Goal: Information Seeking & Learning: Compare options

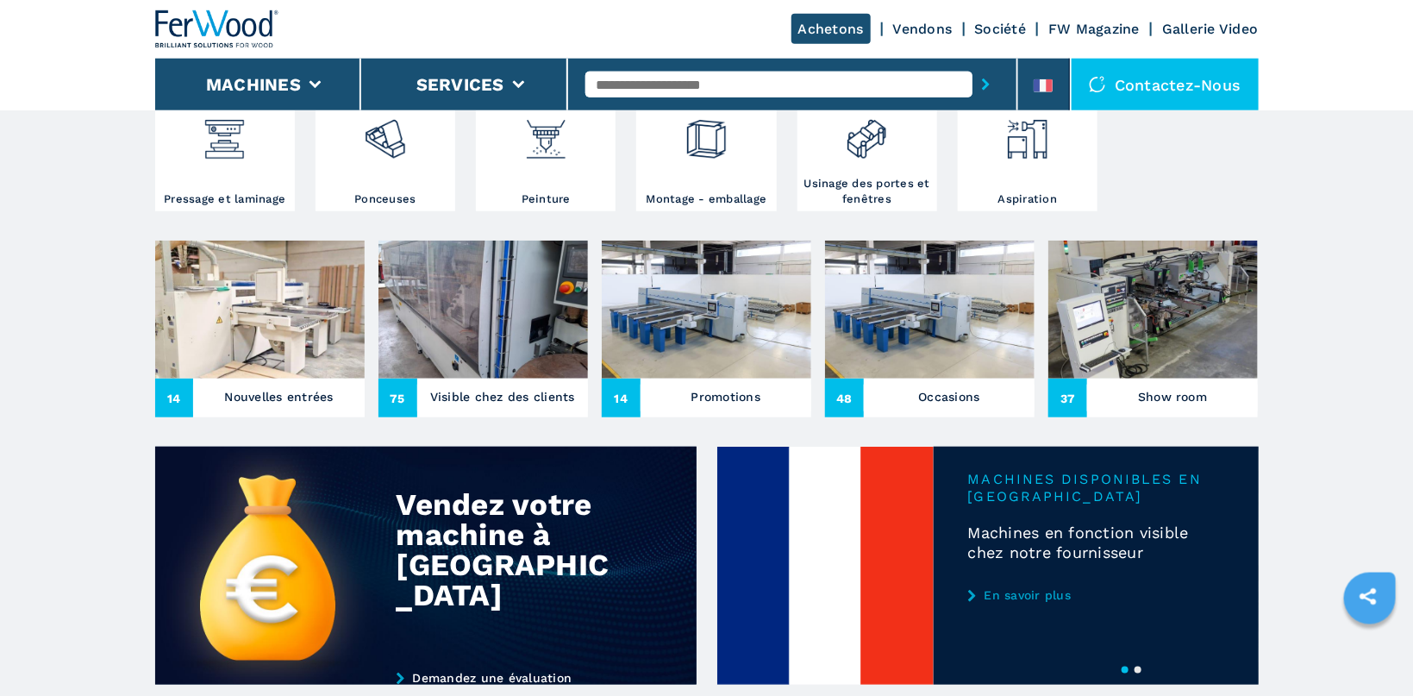
scroll to position [548, 0]
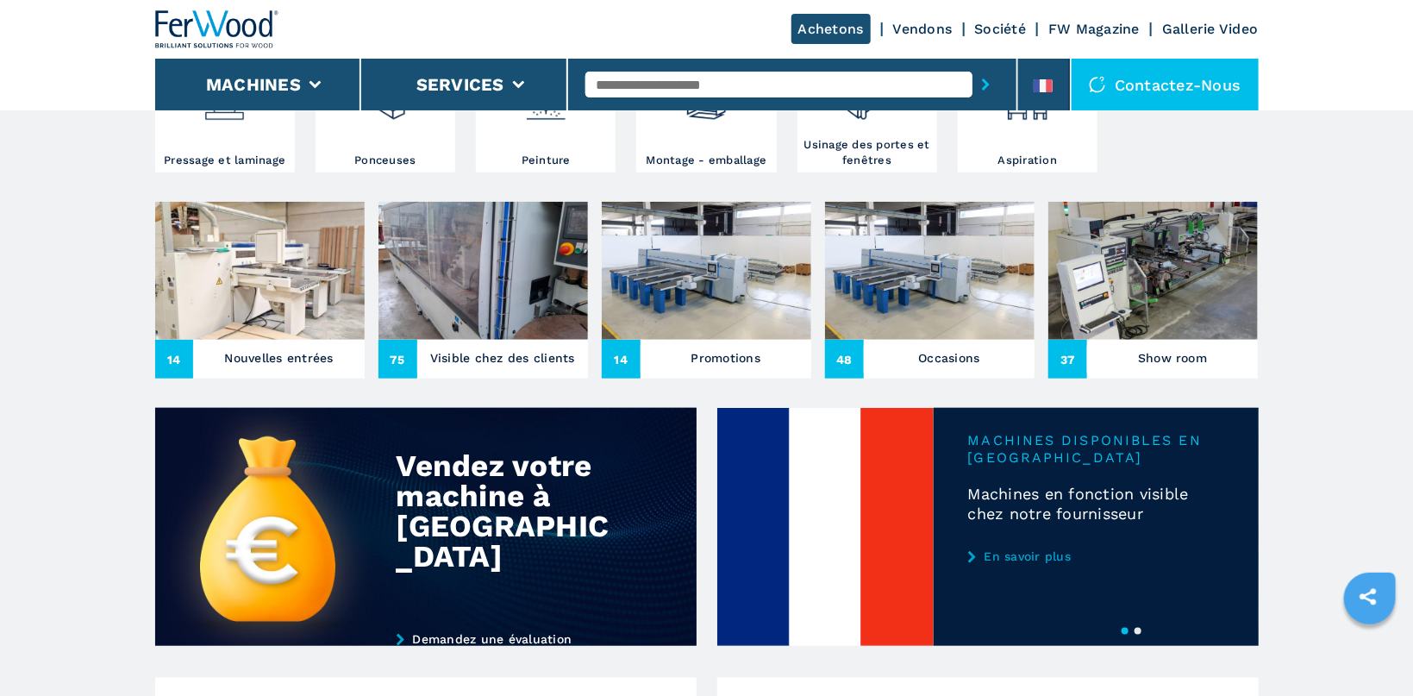
click at [252, 262] on img at bounding box center [259, 271] width 209 height 138
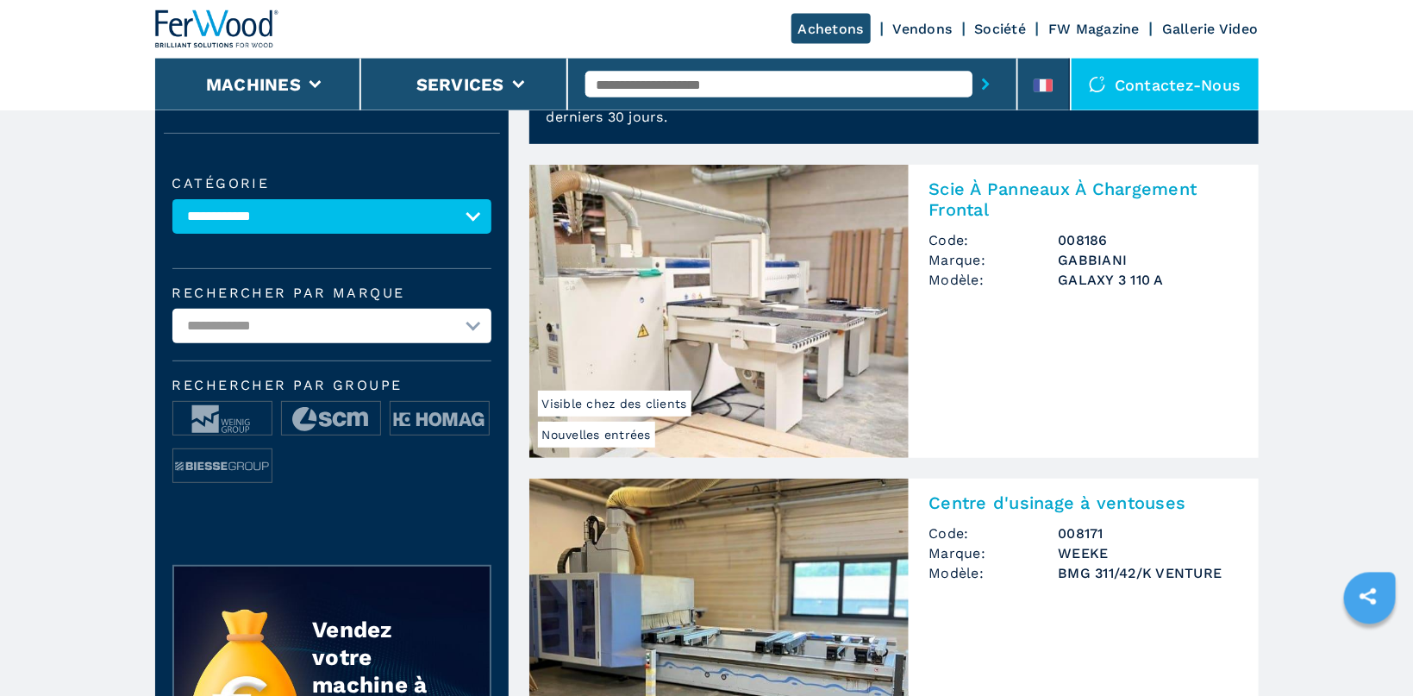
scroll to position [183, 0]
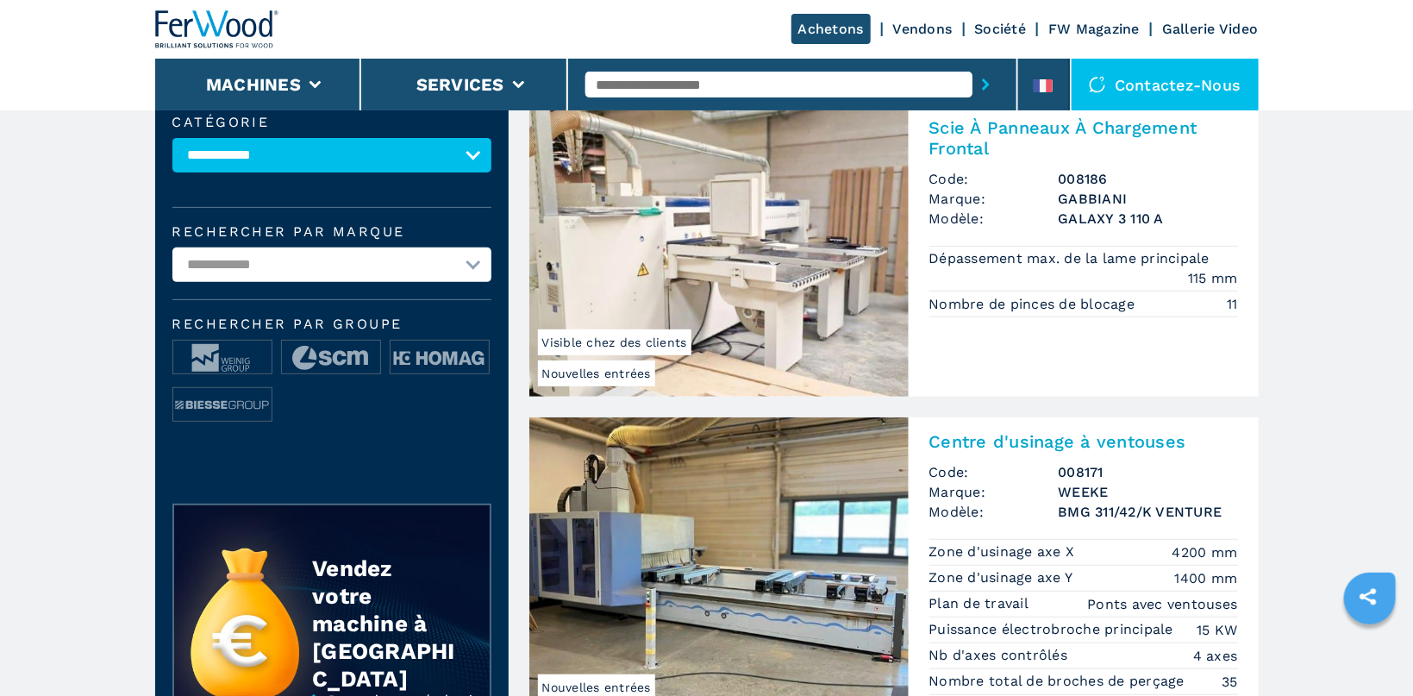
click at [795, 291] on img at bounding box center [718, 249] width 379 height 293
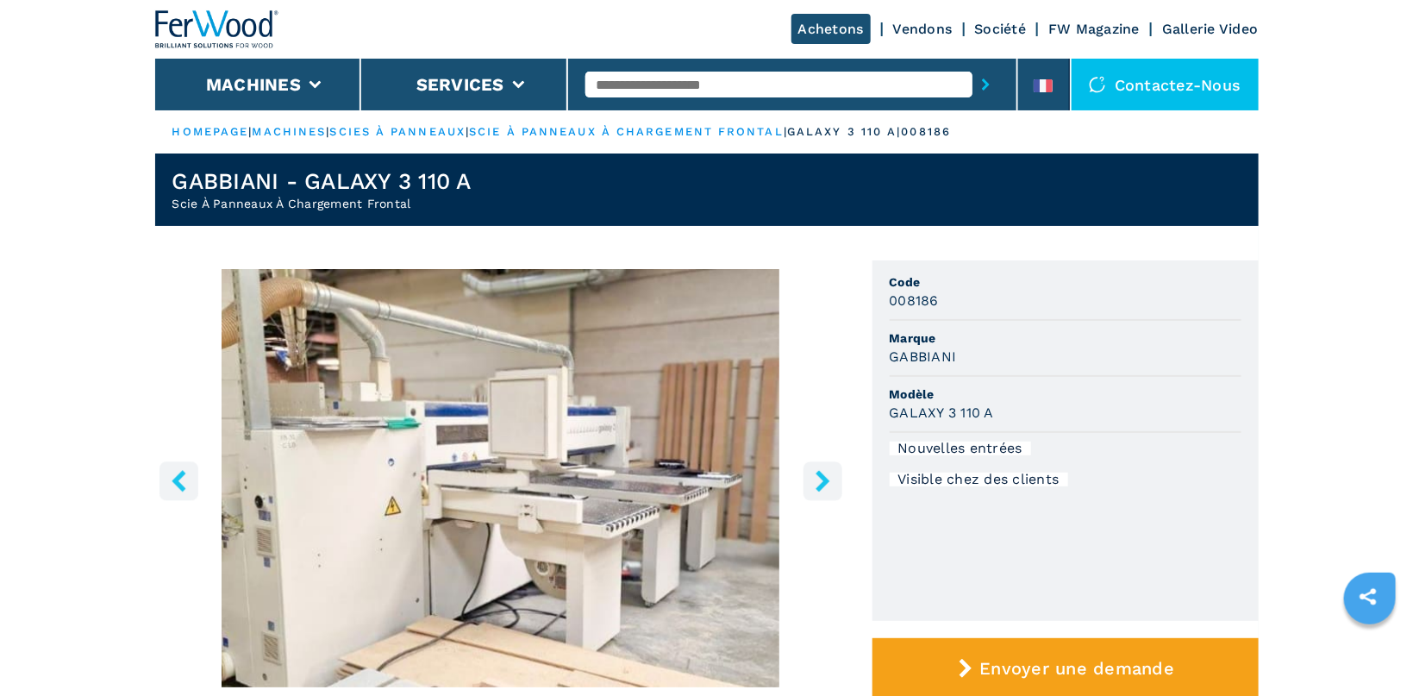
click at [810, 485] on button "right-button" at bounding box center [822, 480] width 39 height 39
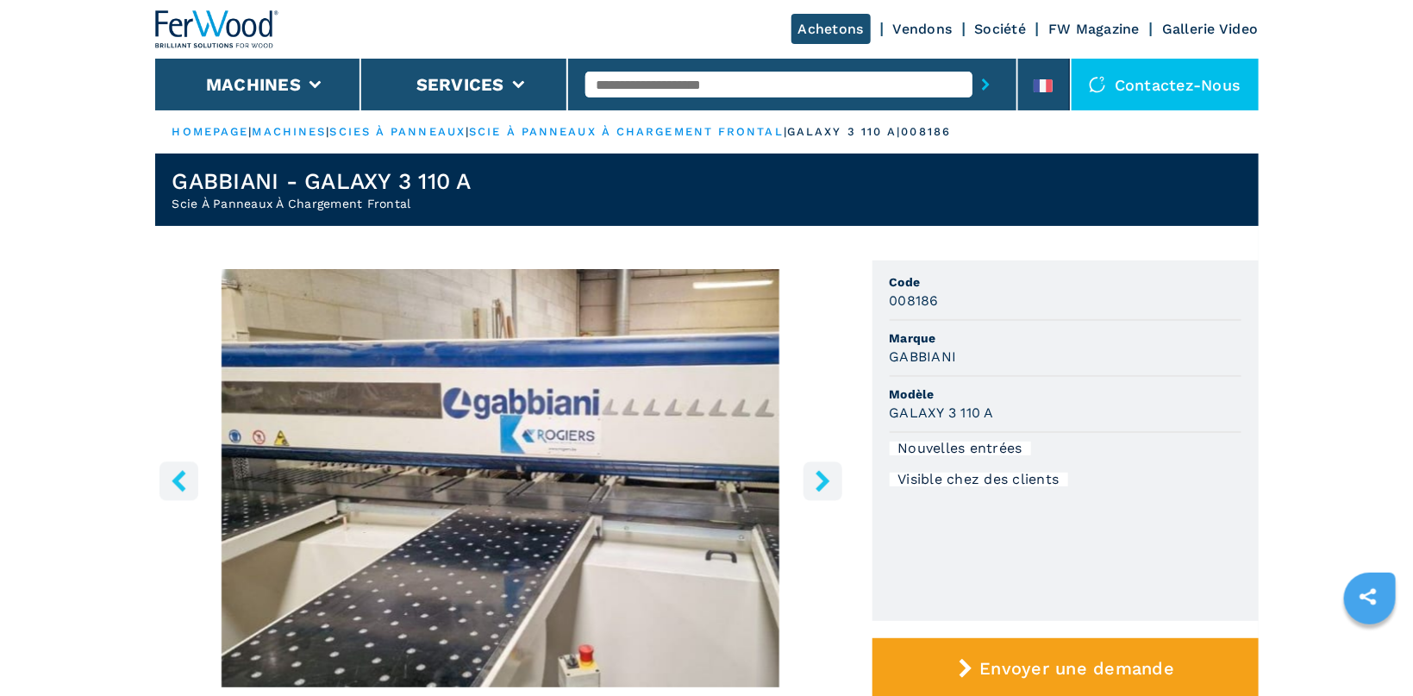
click at [810, 482] on button "right-button" at bounding box center [822, 480] width 39 height 39
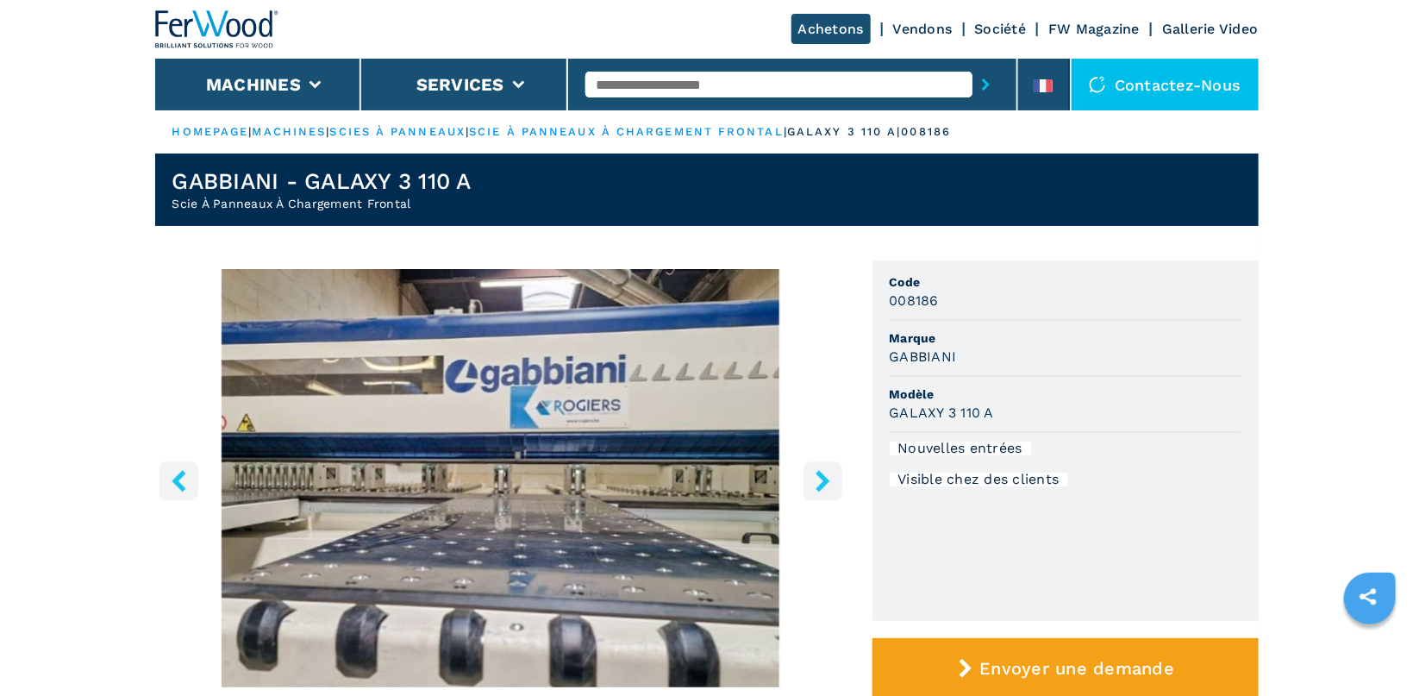
click at [810, 482] on button "right-button" at bounding box center [822, 480] width 39 height 39
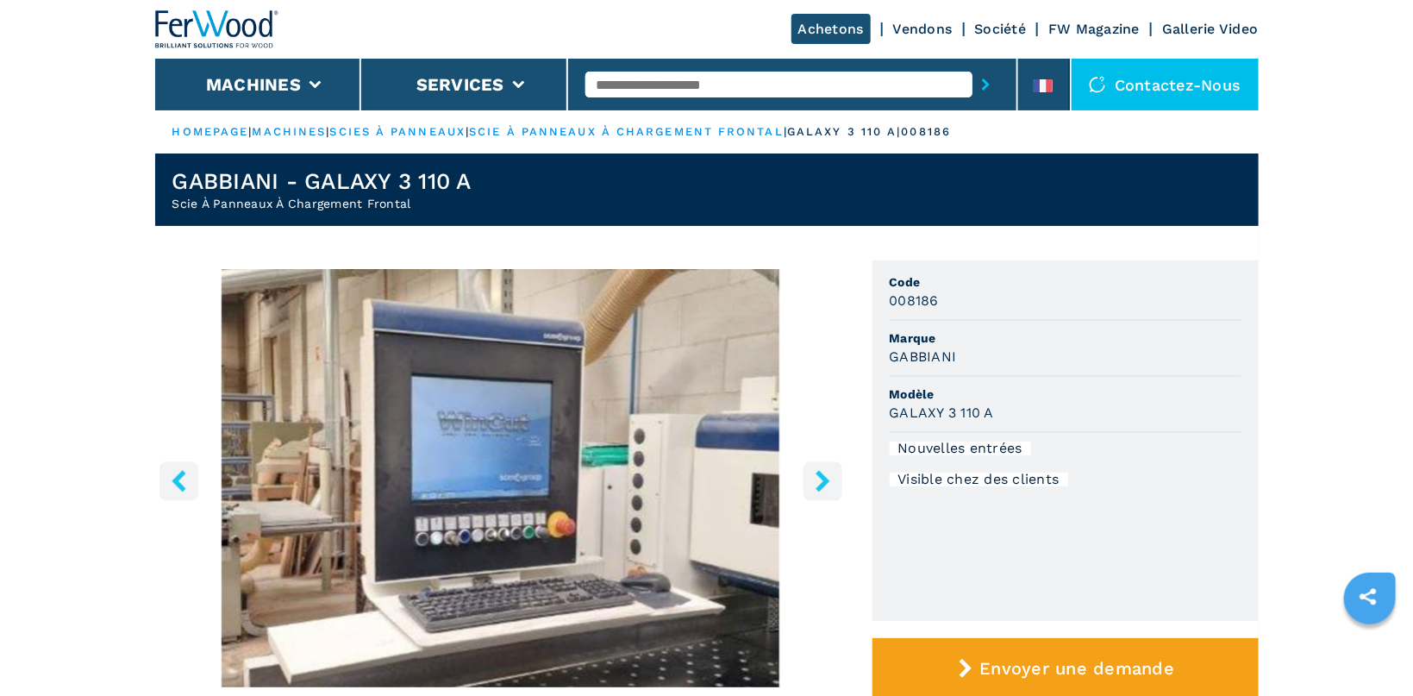
click at [810, 482] on button "right-button" at bounding box center [822, 480] width 39 height 39
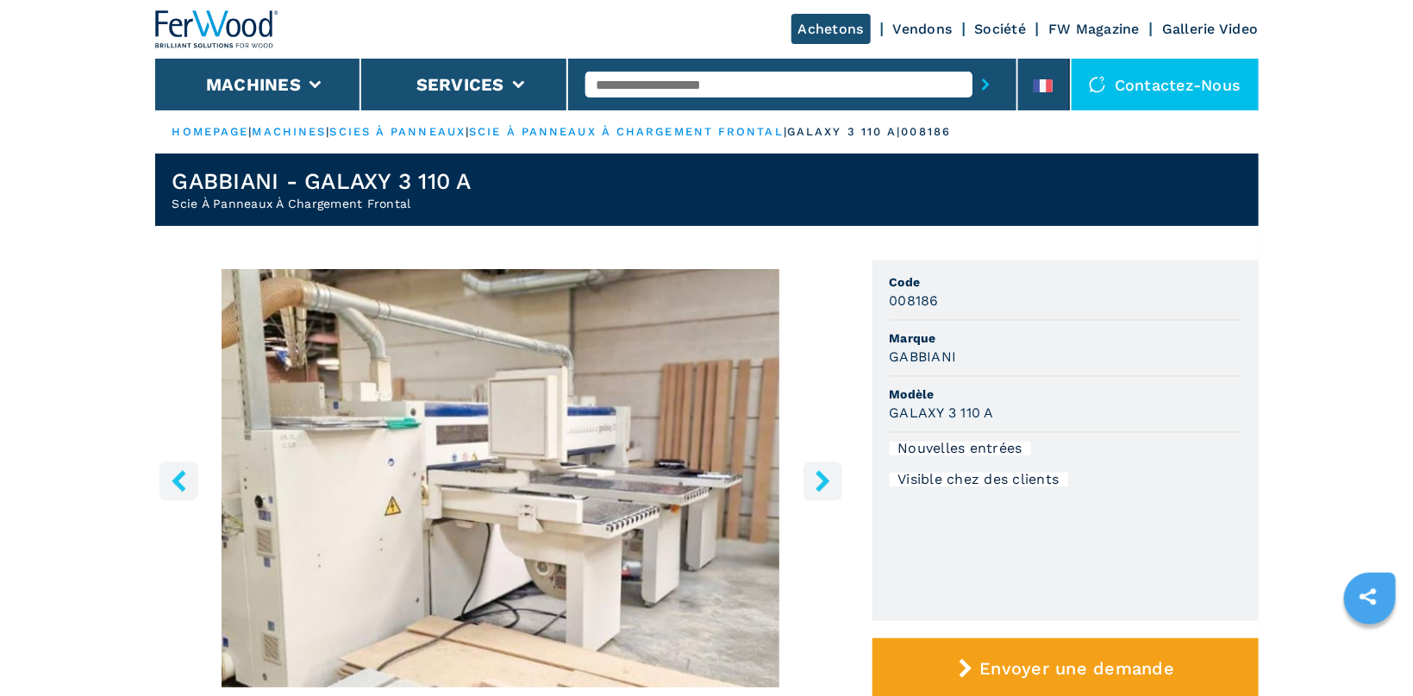
click at [810, 482] on button "right-button" at bounding box center [822, 480] width 39 height 39
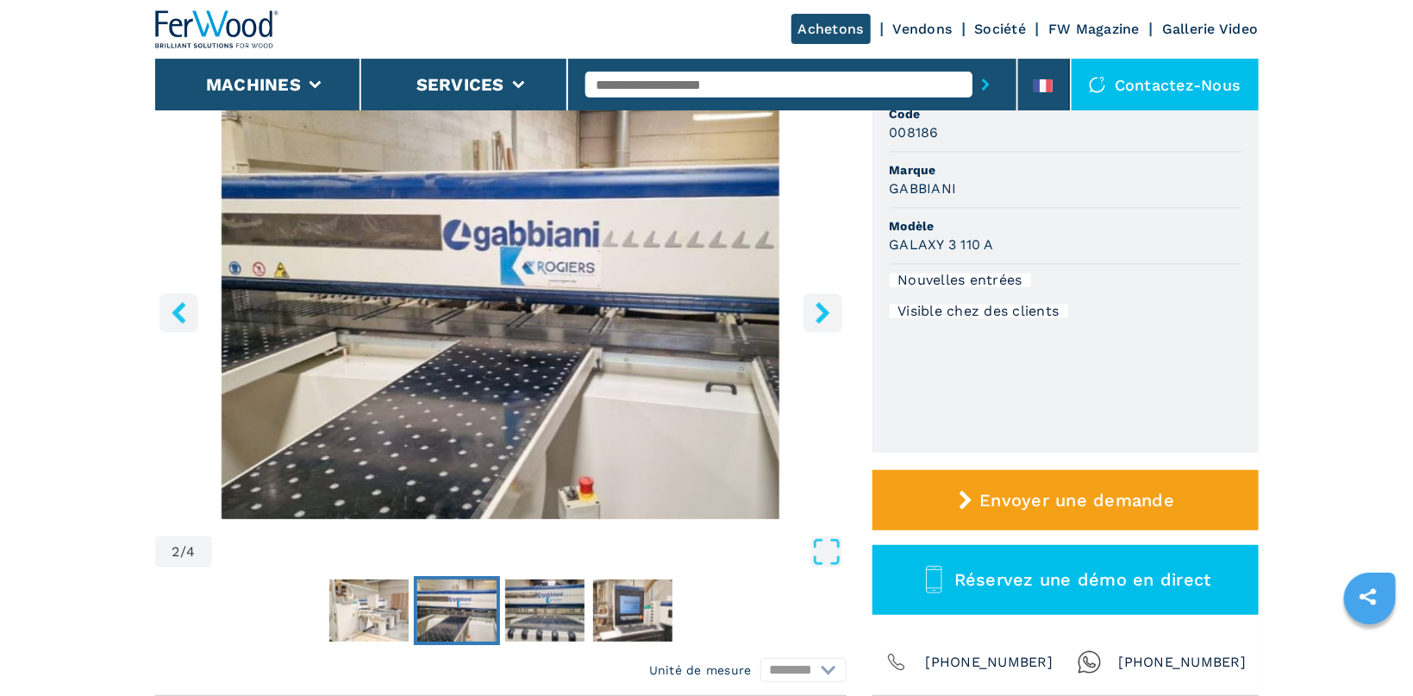
scroll to position [274, 0]
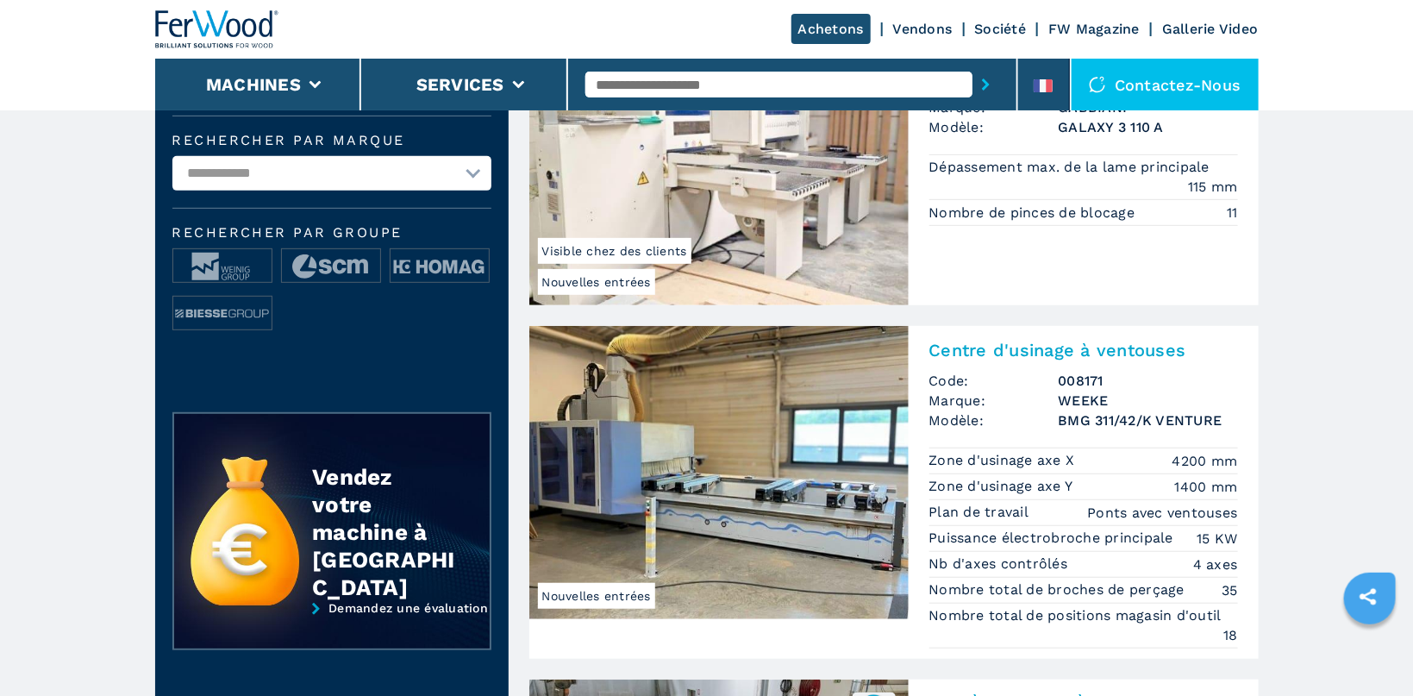
scroll to position [457, 0]
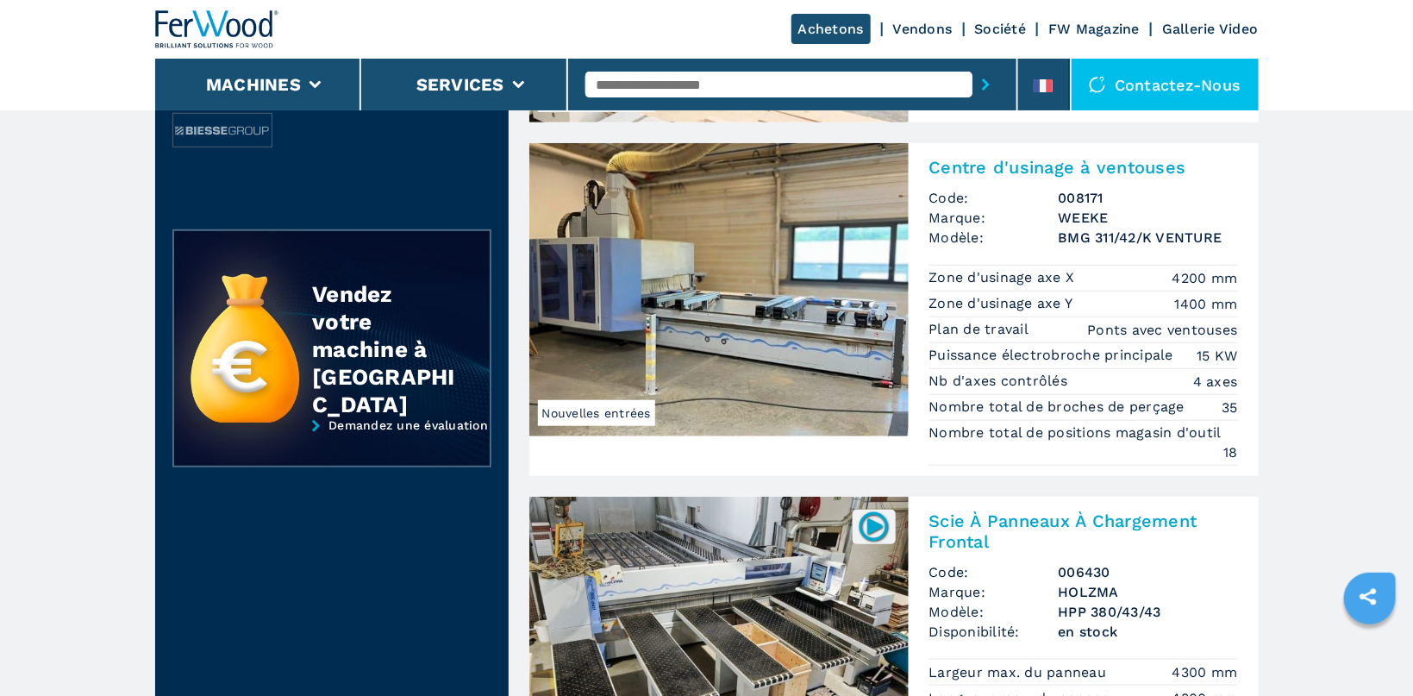
click at [750, 272] on img at bounding box center [718, 289] width 379 height 293
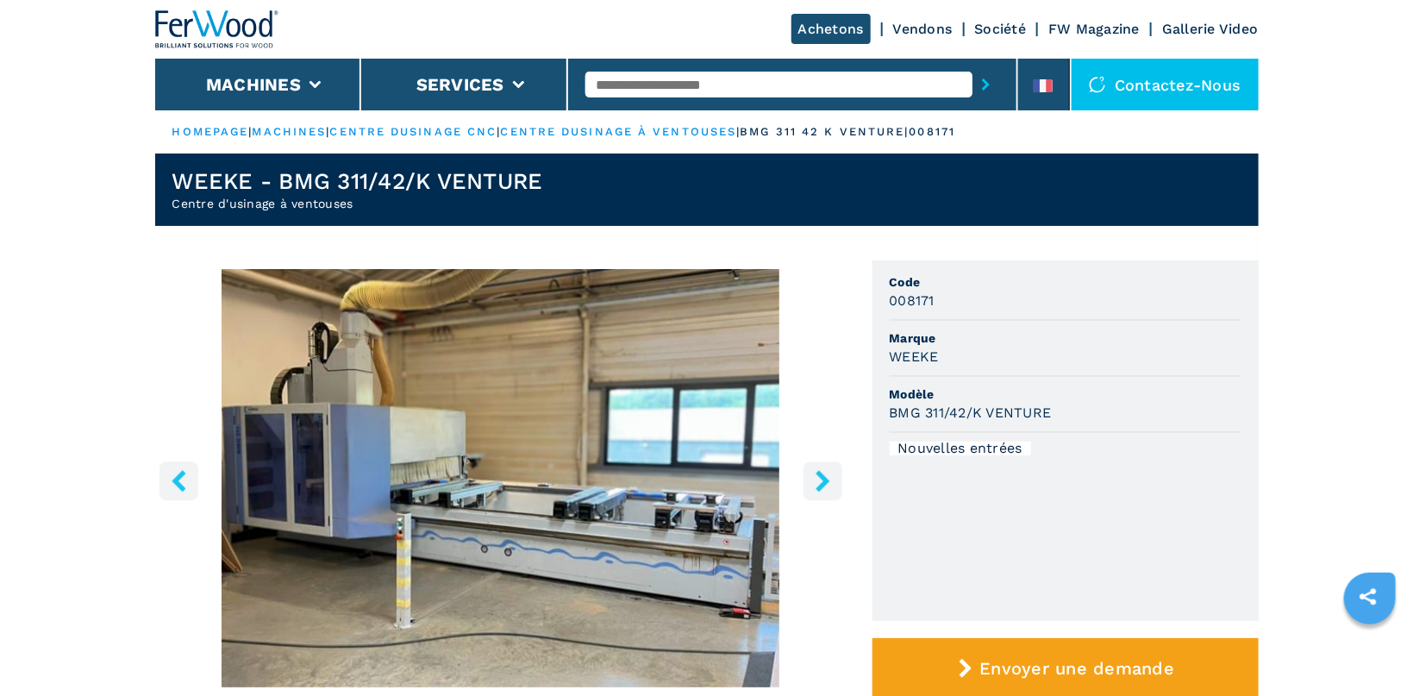
click at [832, 489] on icon "right-button" at bounding box center [823, 481] width 22 height 22
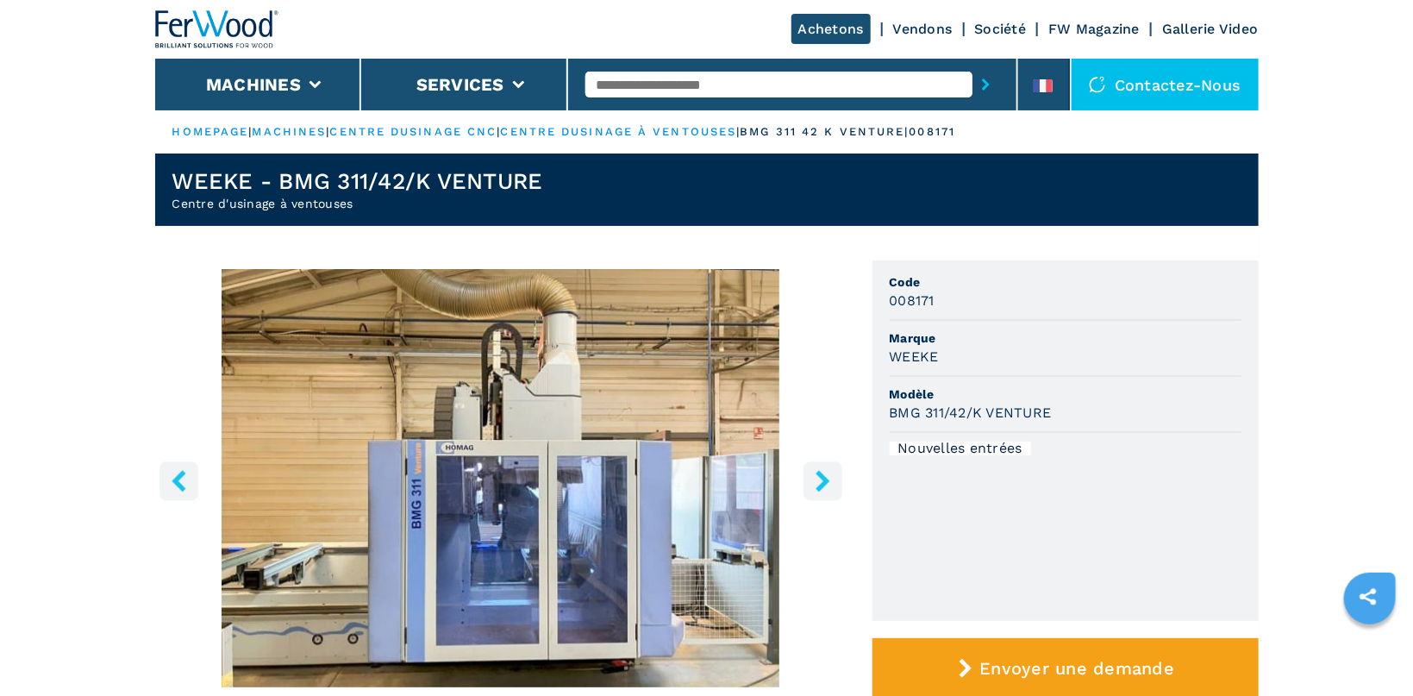
click at [832, 489] on icon "right-button" at bounding box center [823, 481] width 22 height 22
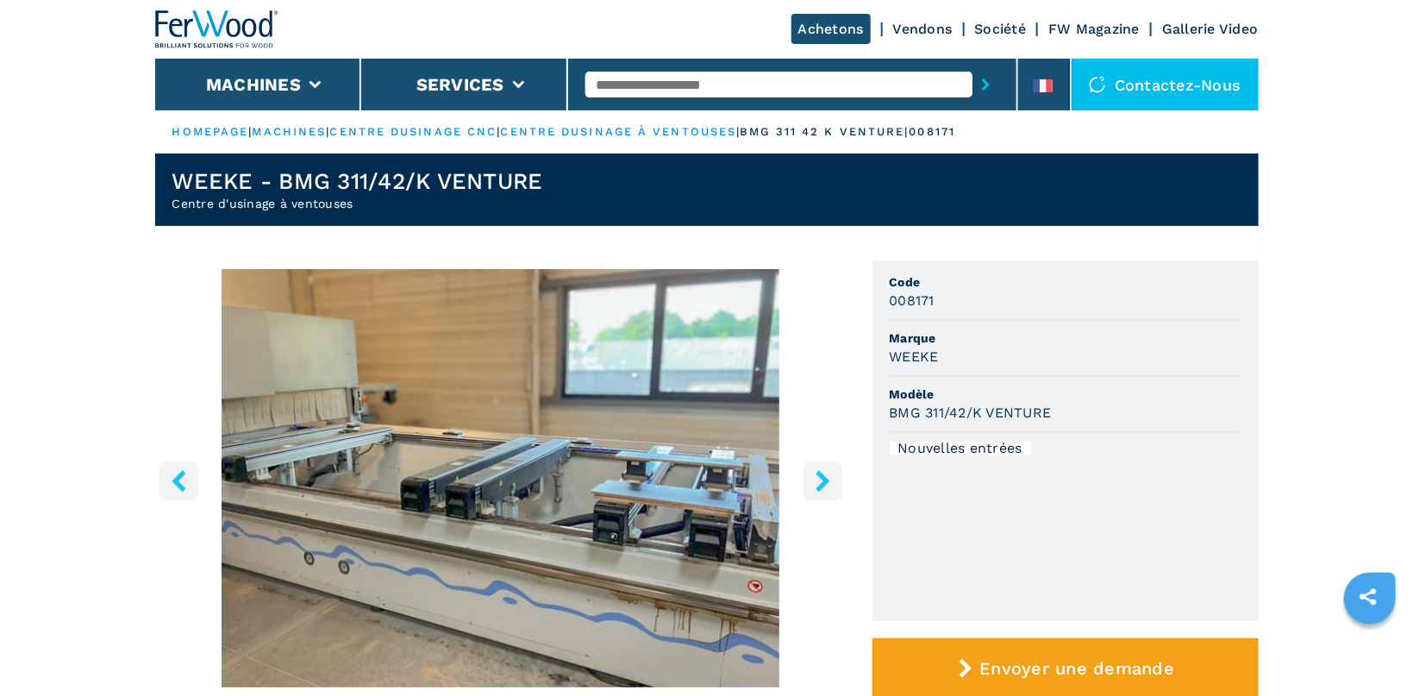
click at [832, 489] on icon "right-button" at bounding box center [823, 481] width 22 height 22
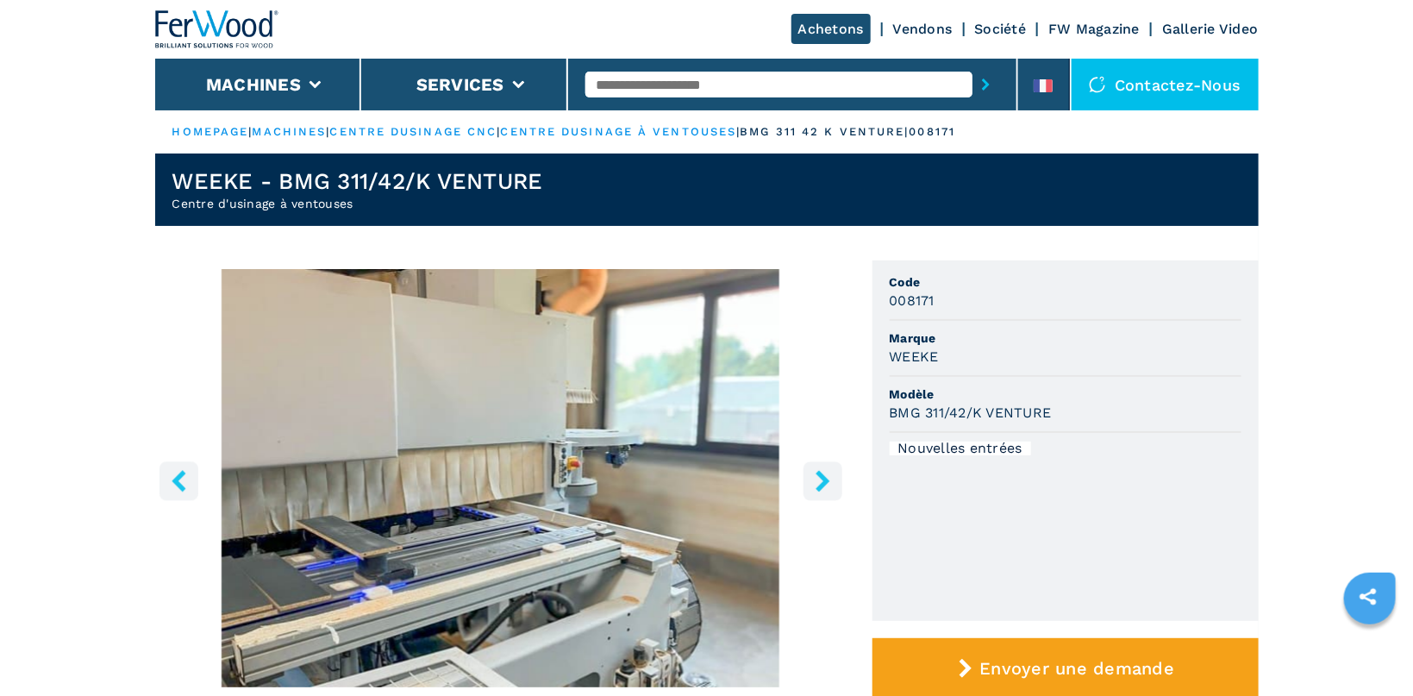
click at [832, 489] on icon "right-button" at bounding box center [823, 481] width 22 height 22
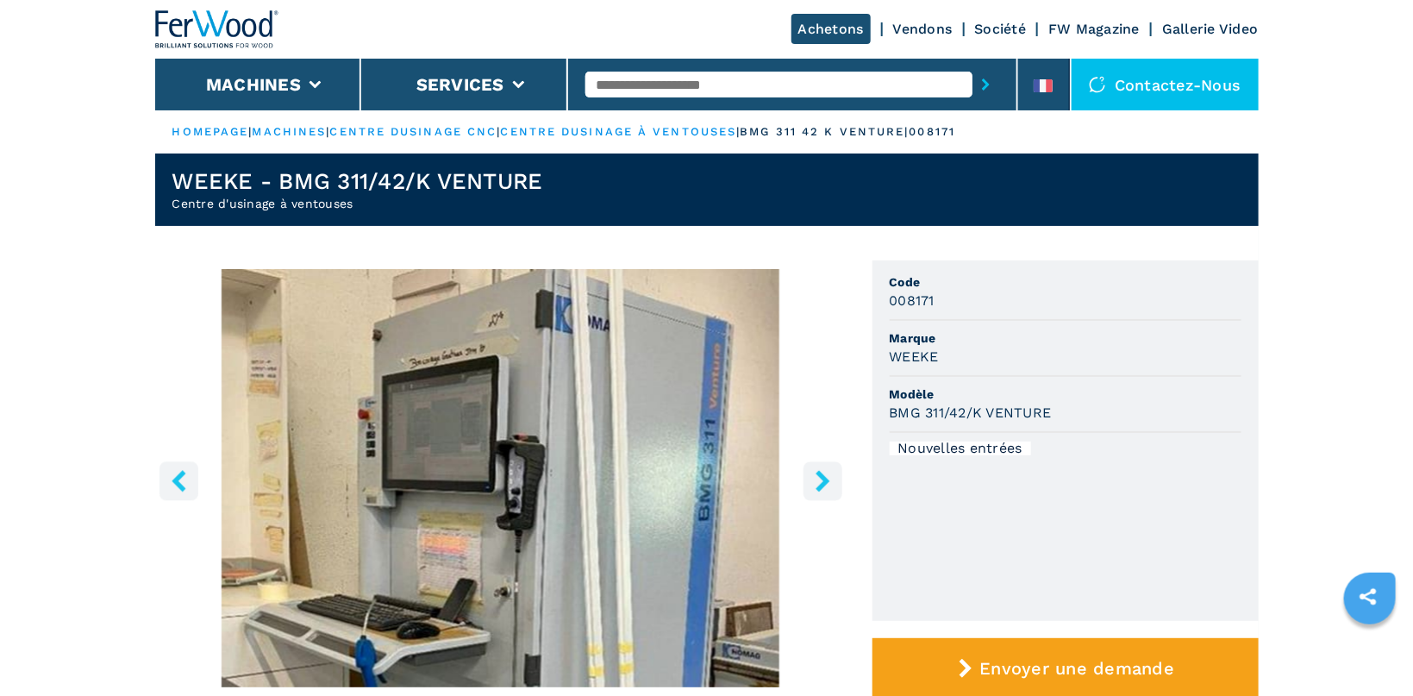
click at [832, 489] on icon "right-button" at bounding box center [823, 481] width 22 height 22
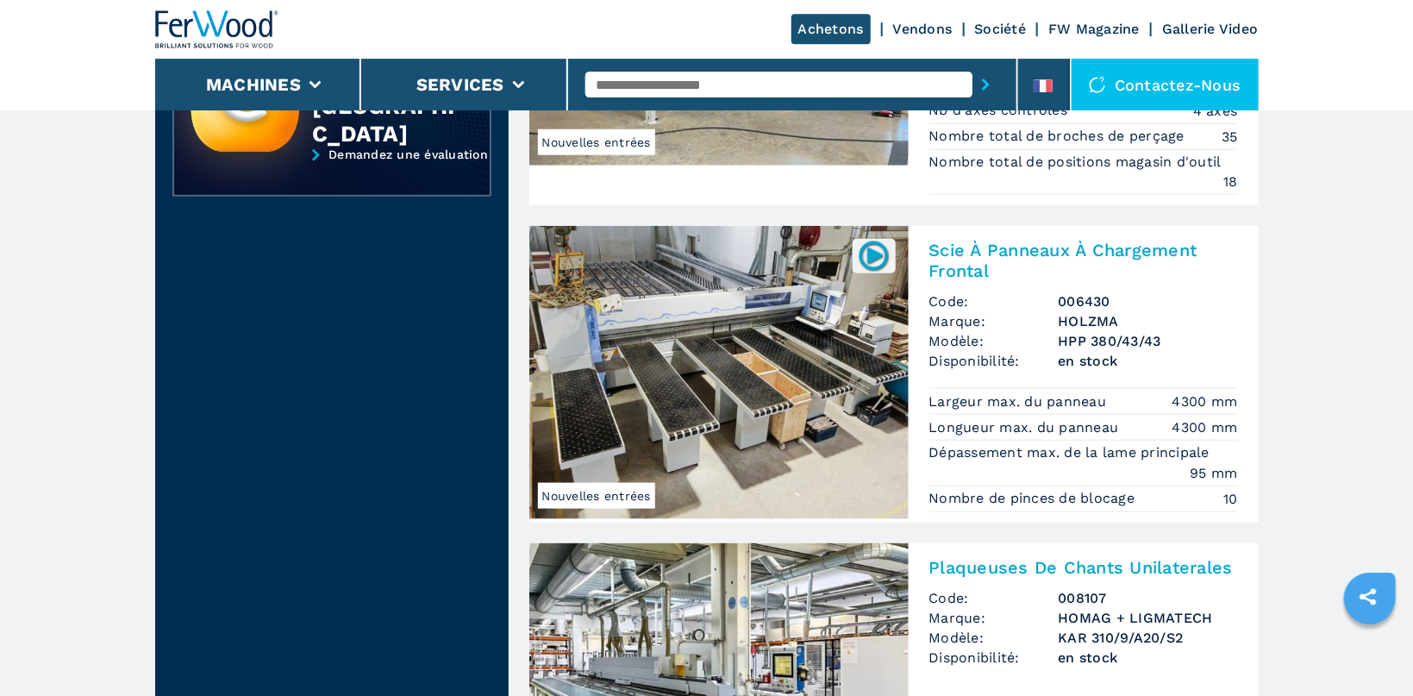
scroll to position [731, 0]
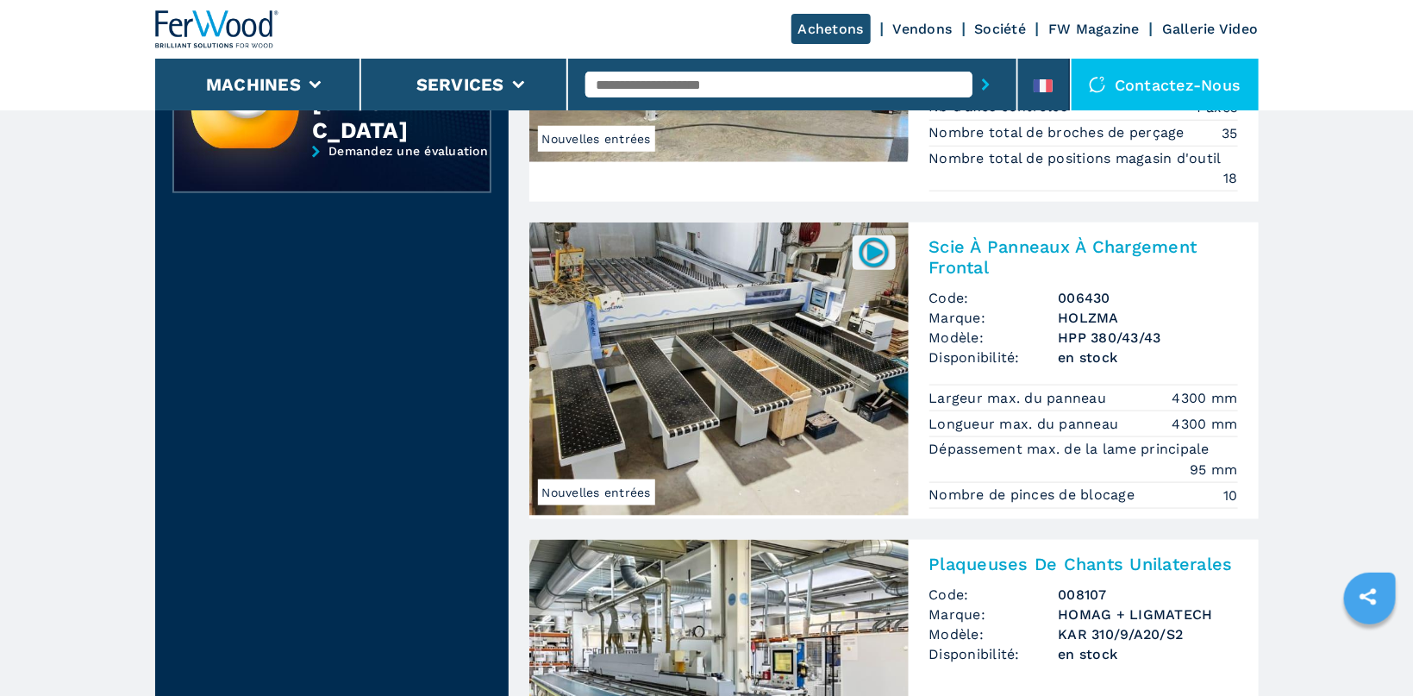
click at [800, 383] on img at bounding box center [718, 368] width 379 height 293
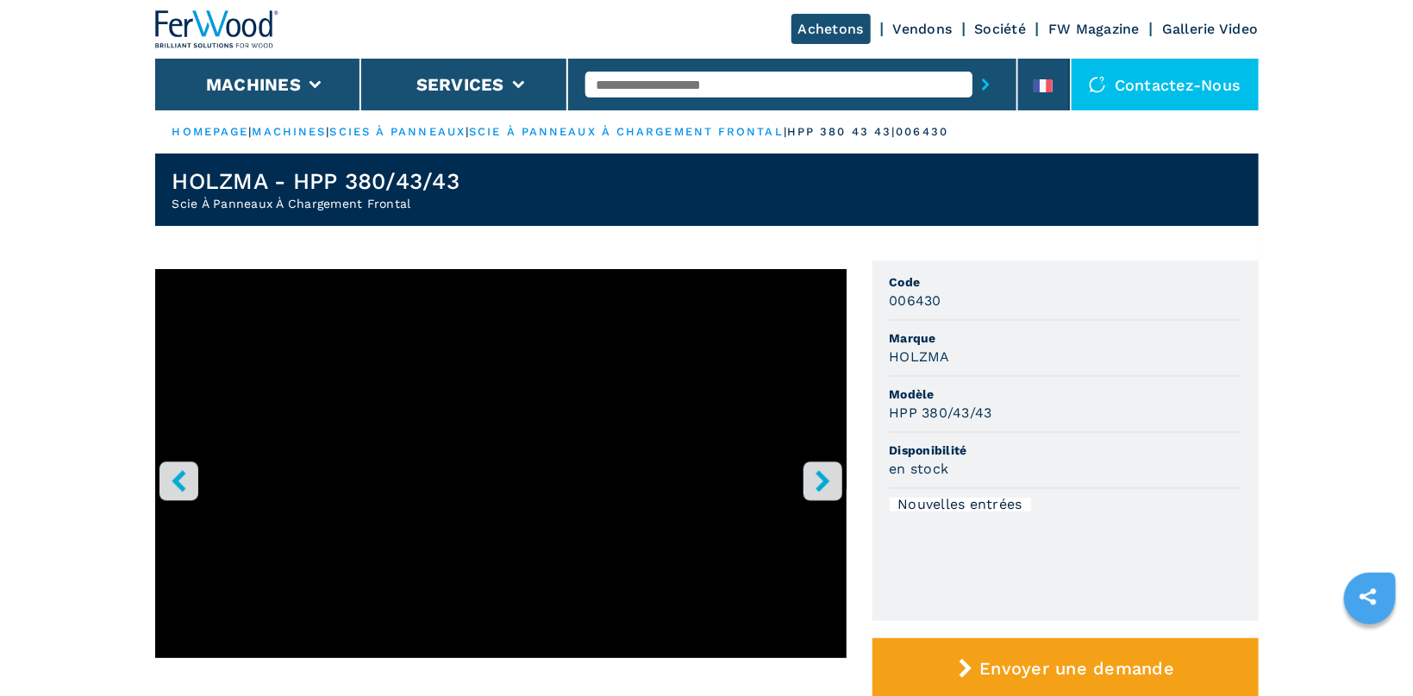
click at [828, 473] on icon "right-button" at bounding box center [823, 481] width 22 height 22
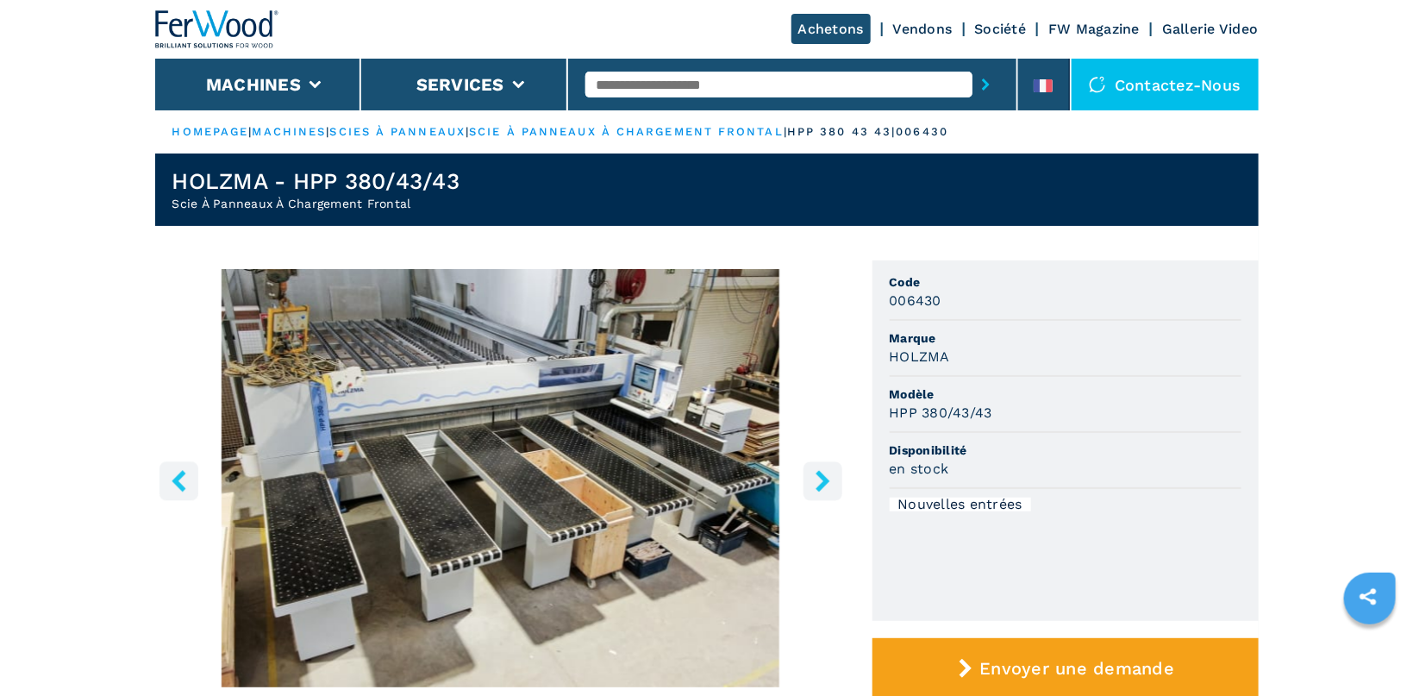
click at [828, 473] on icon "right-button" at bounding box center [823, 481] width 22 height 22
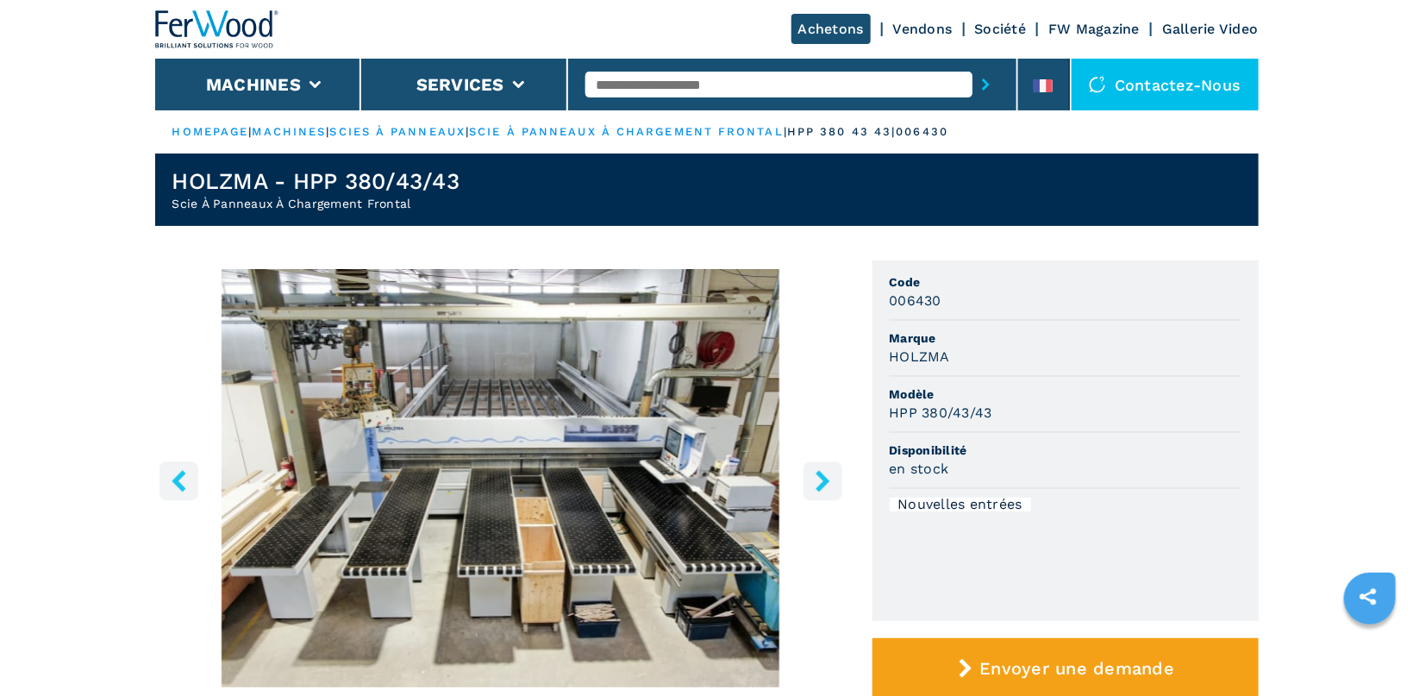
click at [828, 473] on icon "right-button" at bounding box center [823, 481] width 22 height 22
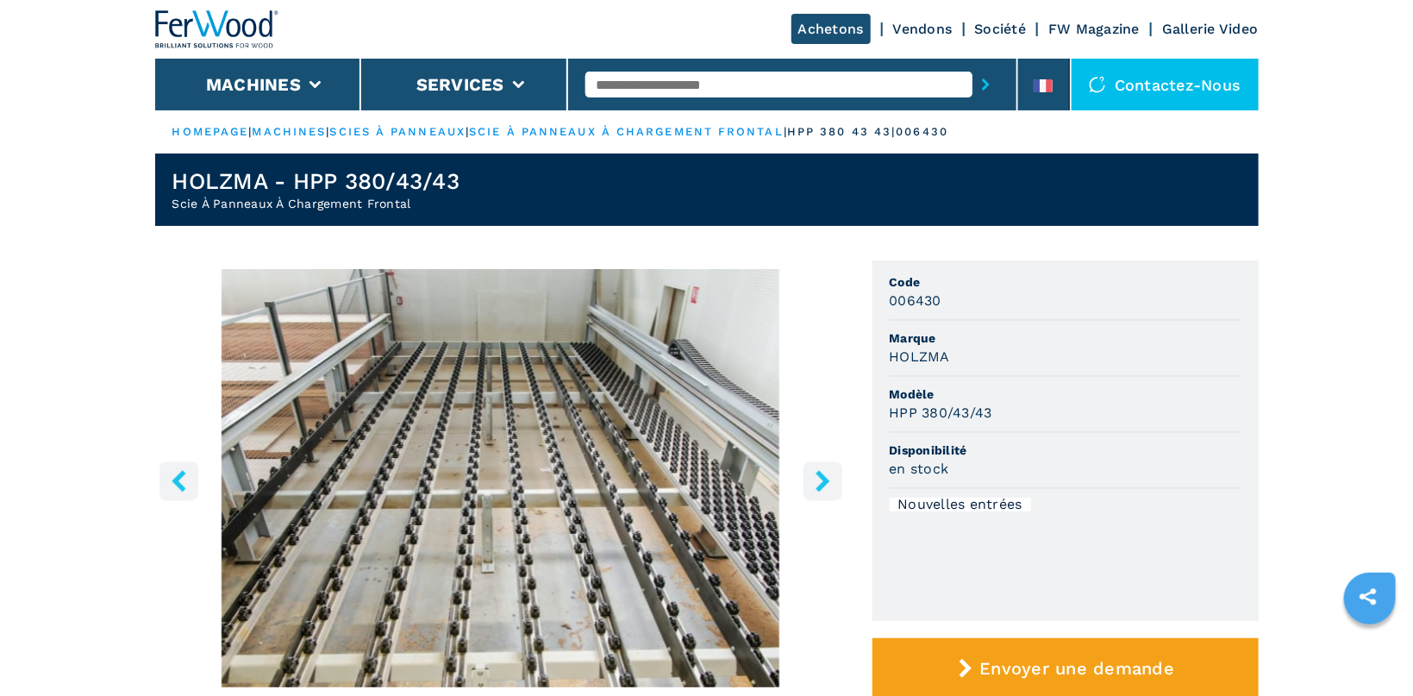
click at [828, 473] on icon "right-button" at bounding box center [823, 481] width 22 height 22
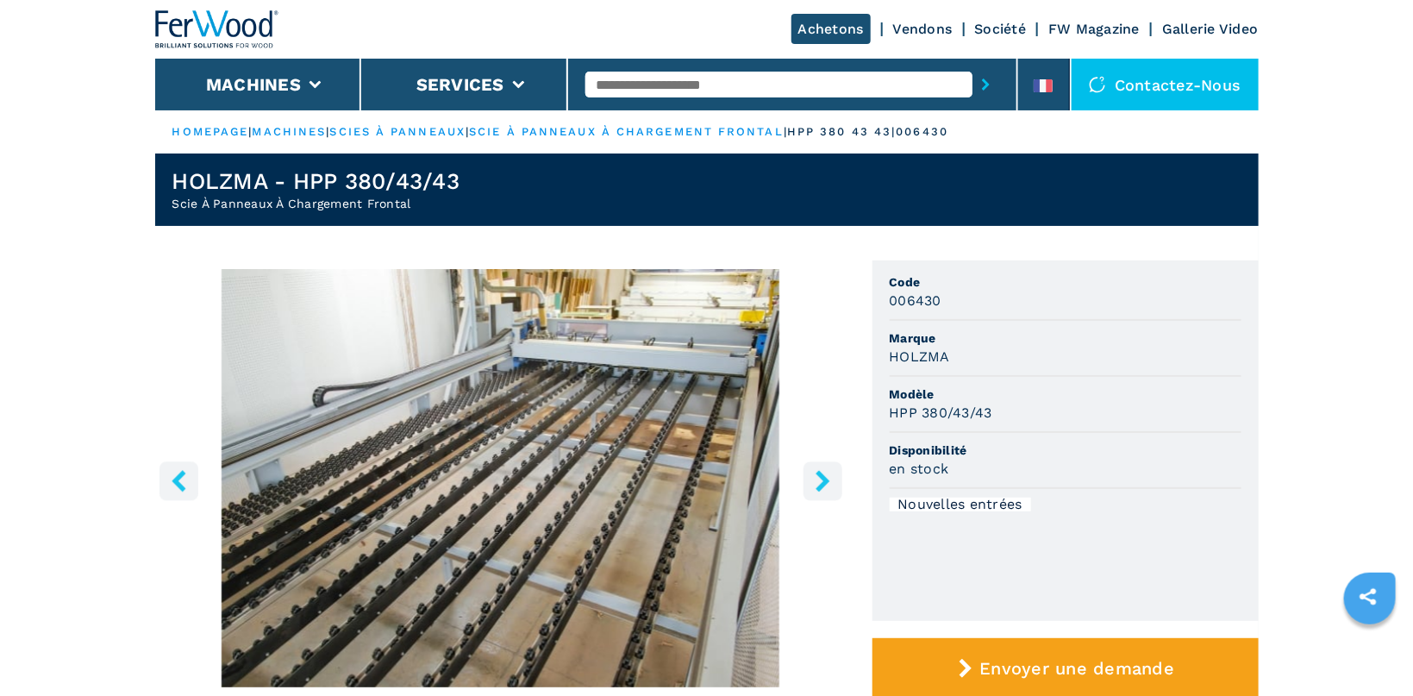
click at [828, 473] on icon "right-button" at bounding box center [823, 481] width 22 height 22
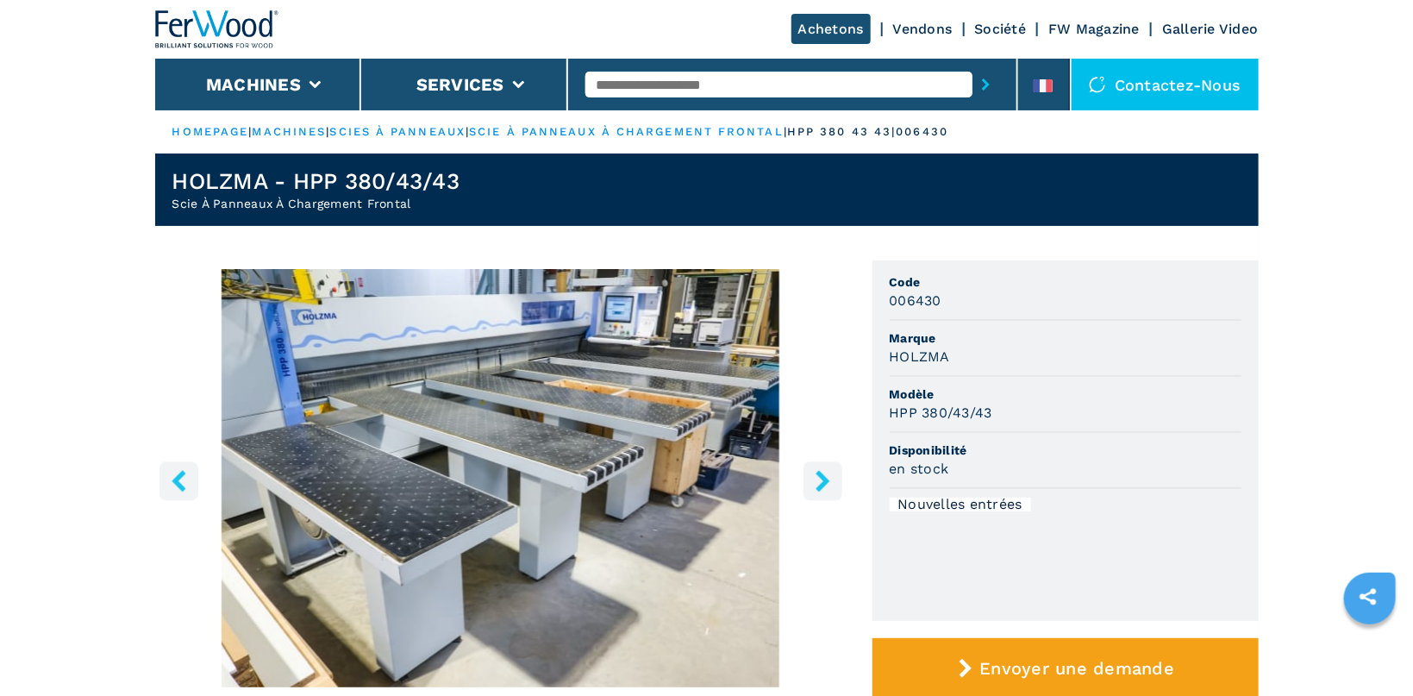
click at [828, 473] on icon "right-button" at bounding box center [823, 481] width 22 height 22
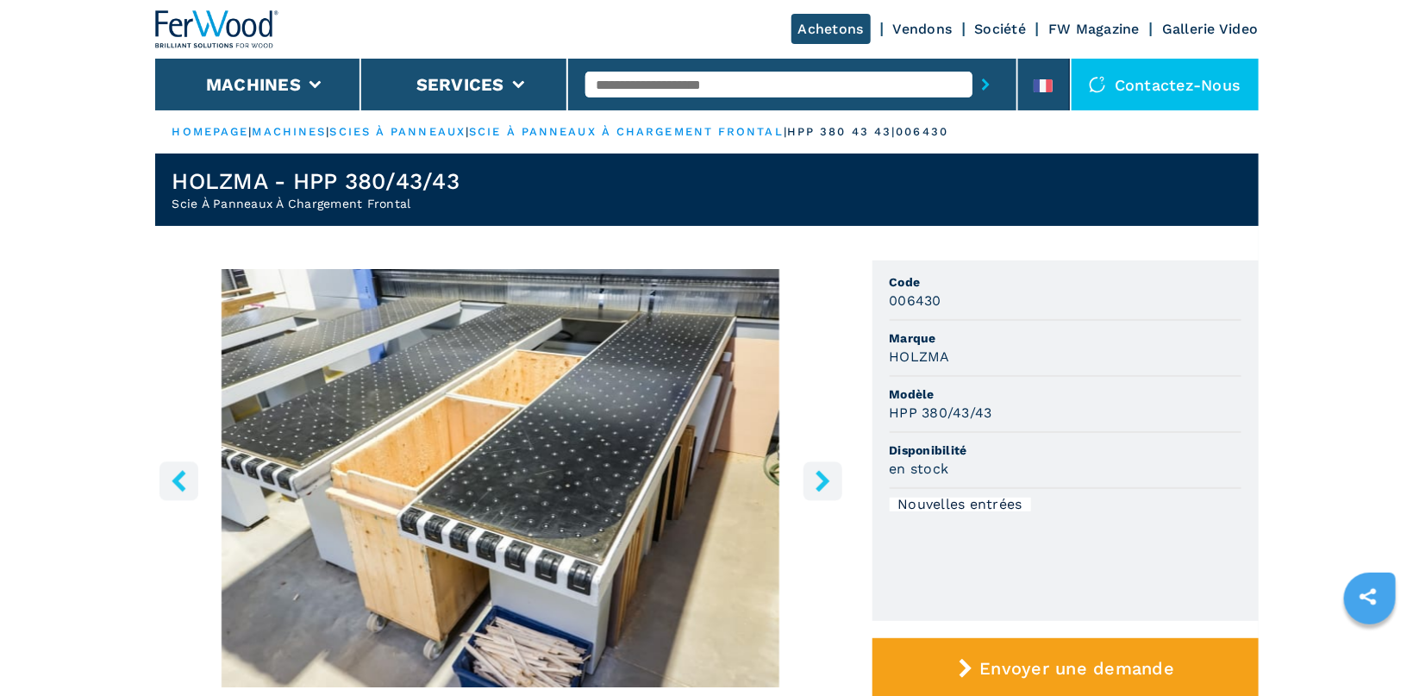
click at [822, 485] on icon "right-button" at bounding box center [823, 481] width 14 height 22
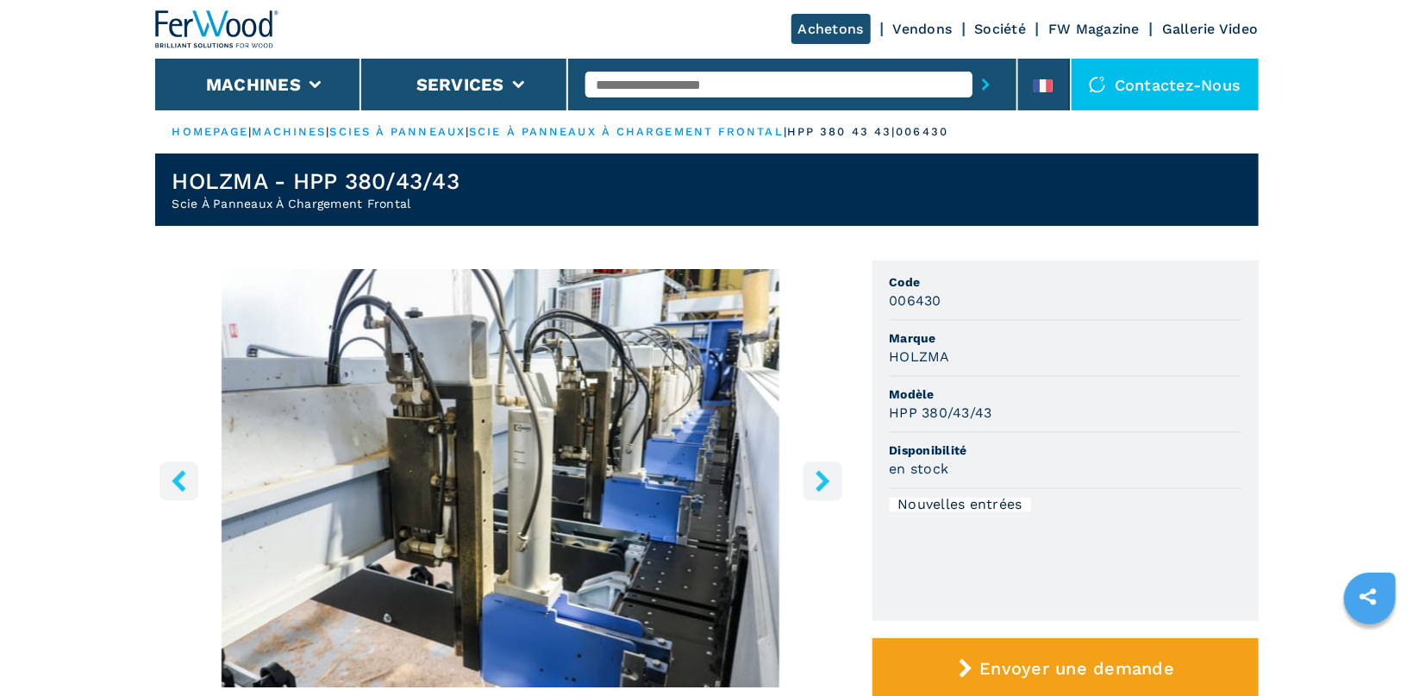
click at [822, 485] on icon "right-button" at bounding box center [823, 481] width 14 height 22
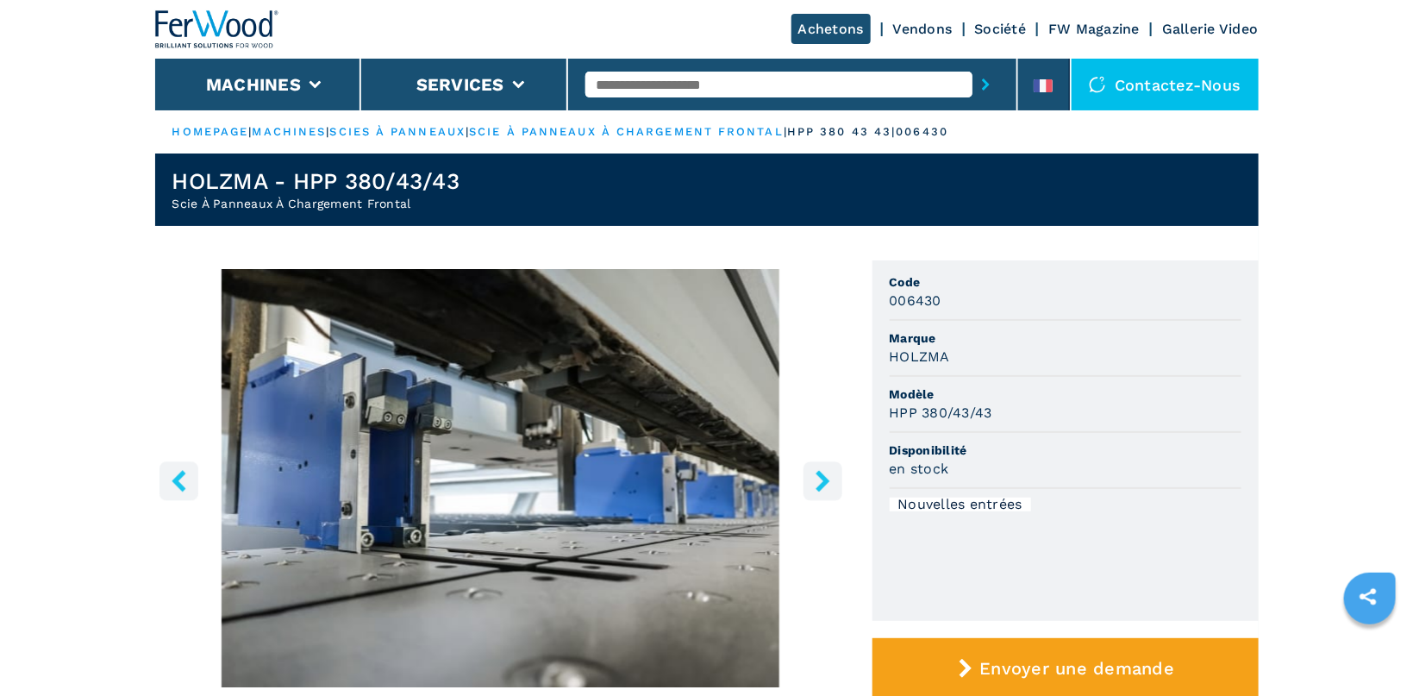
click at [822, 485] on icon "right-button" at bounding box center [823, 481] width 14 height 22
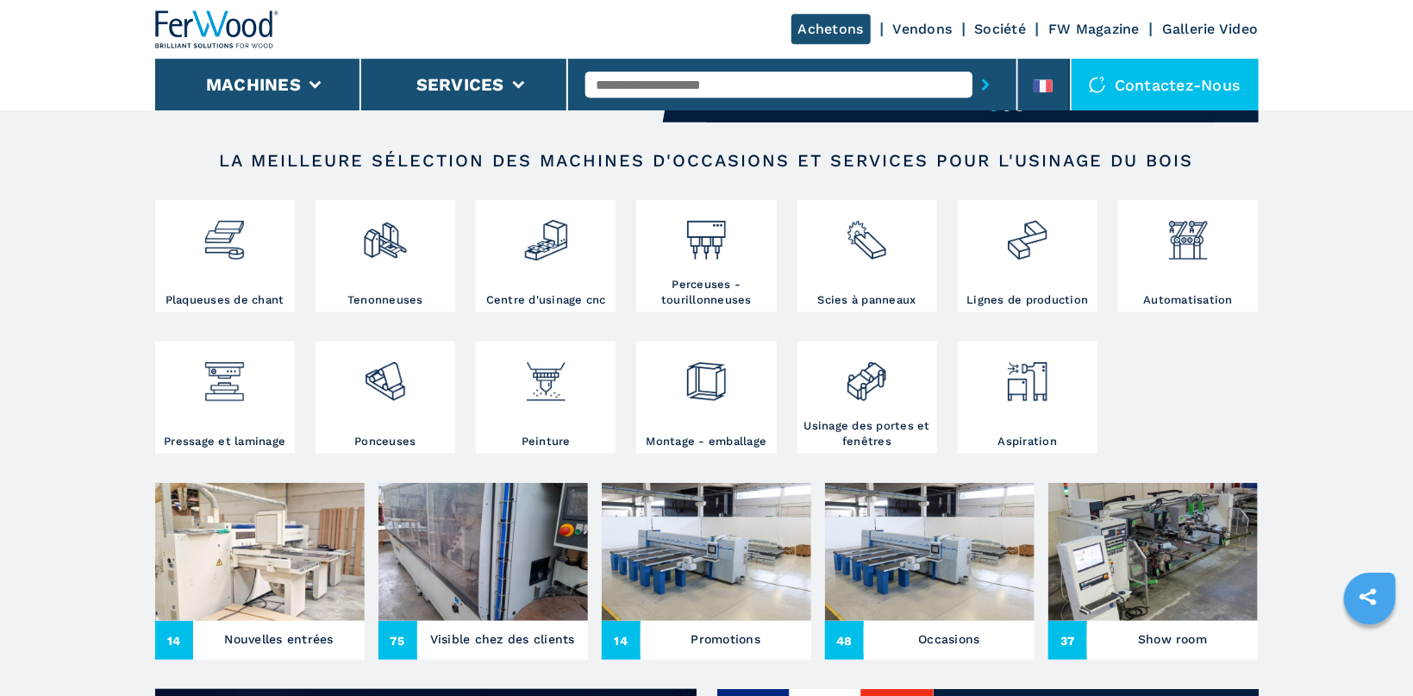
scroll to position [366, 0]
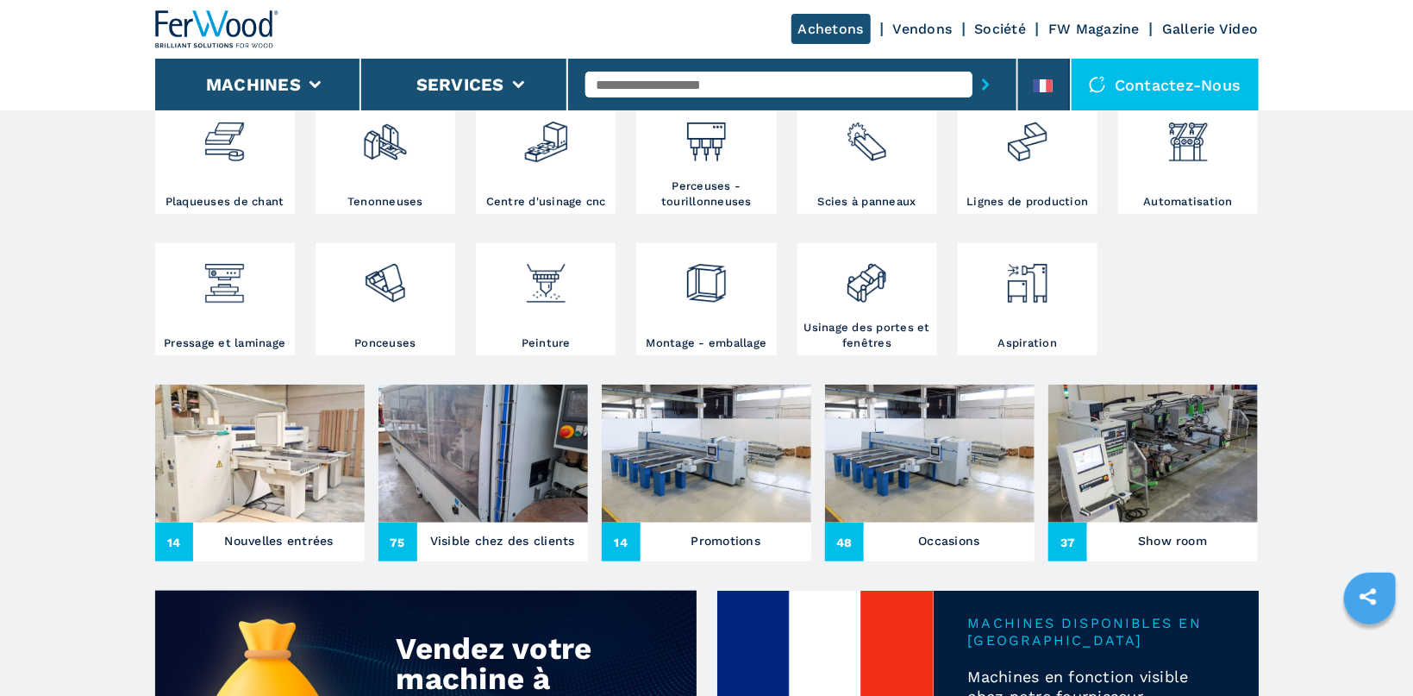
click at [269, 406] on img at bounding box center [259, 454] width 209 height 138
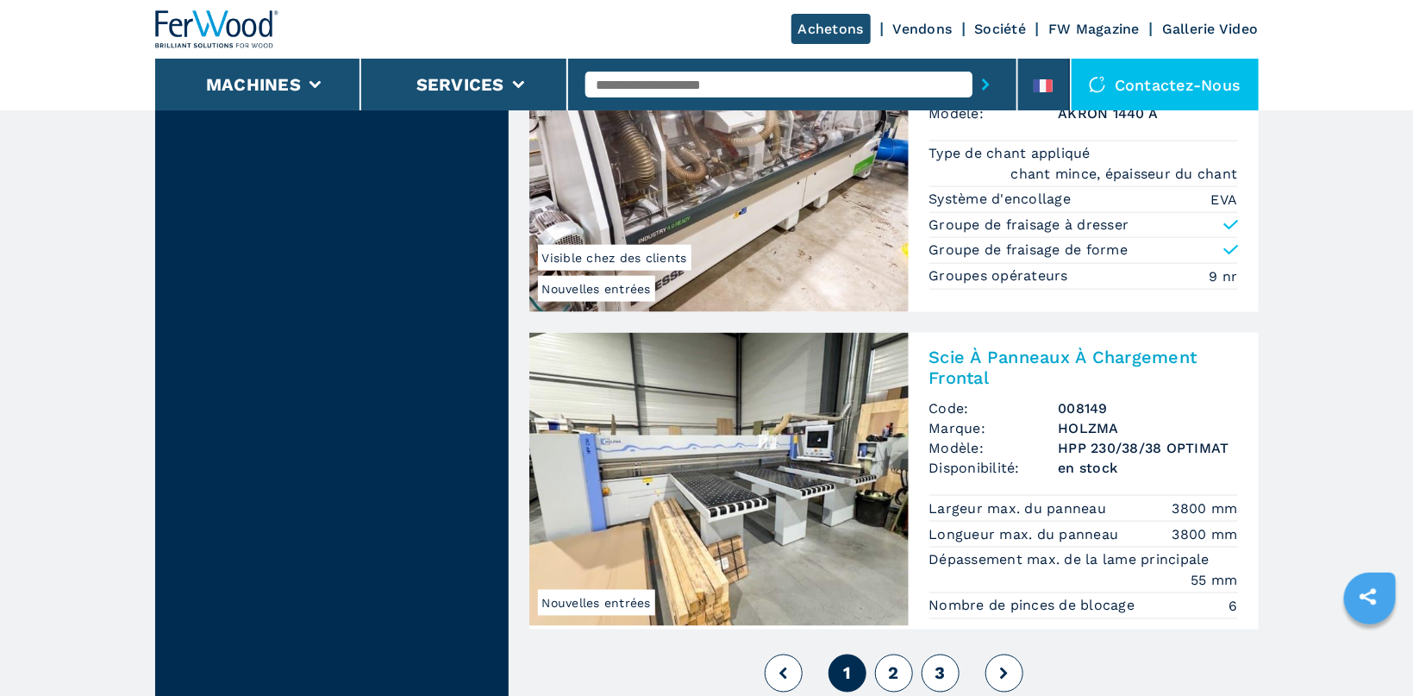
scroll to position [4112, 0]
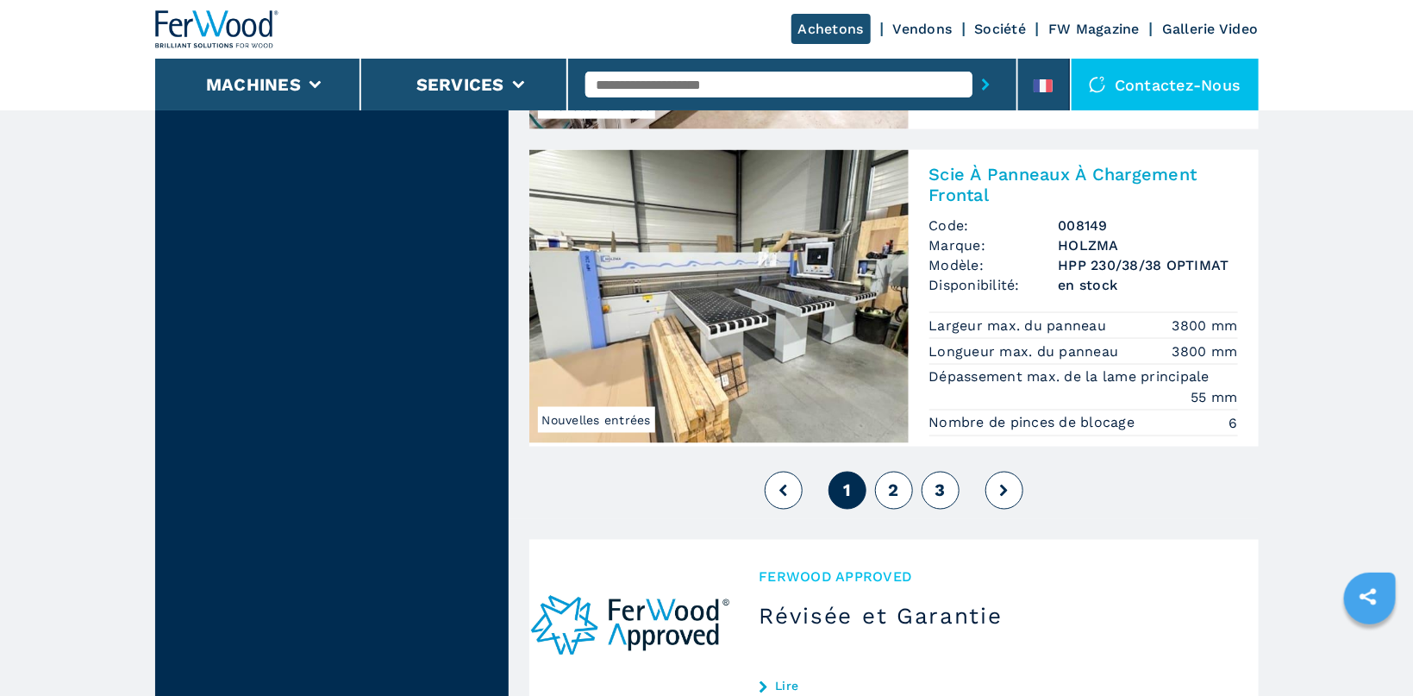
click at [902, 491] on button "2" at bounding box center [894, 491] width 38 height 38
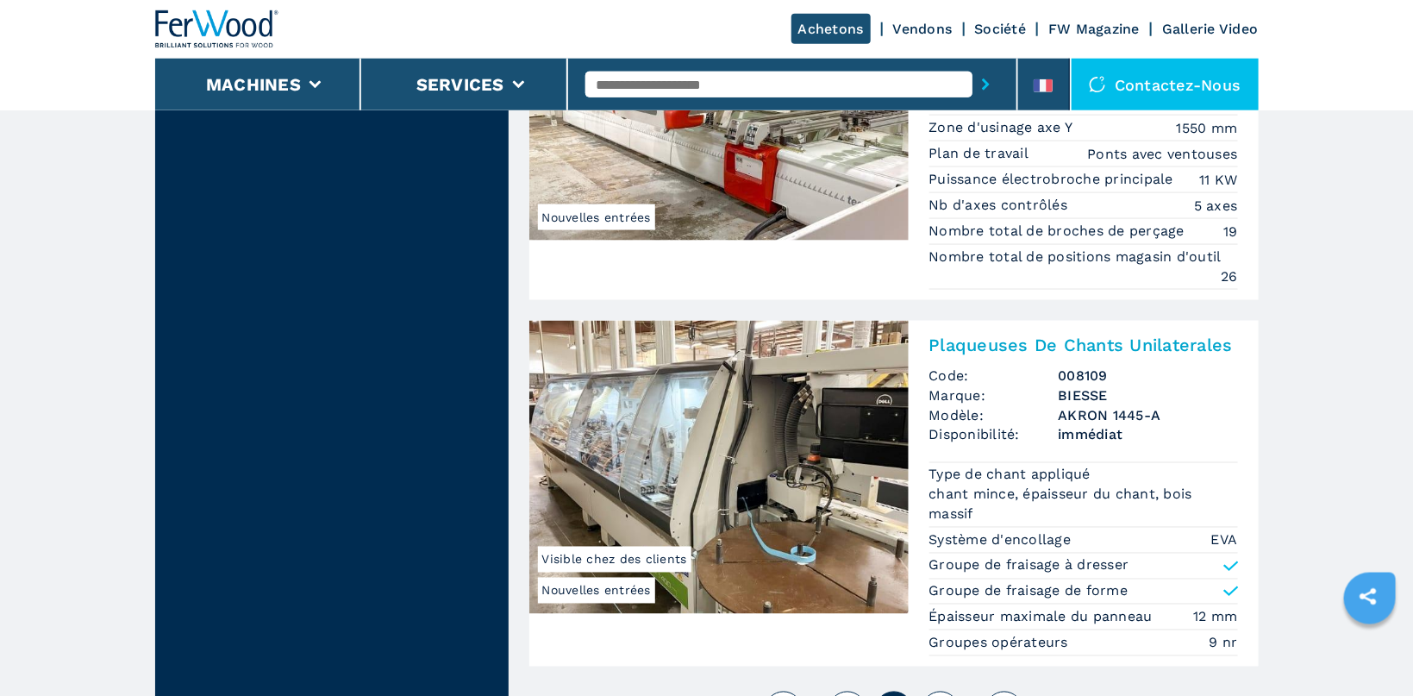
scroll to position [4204, 0]
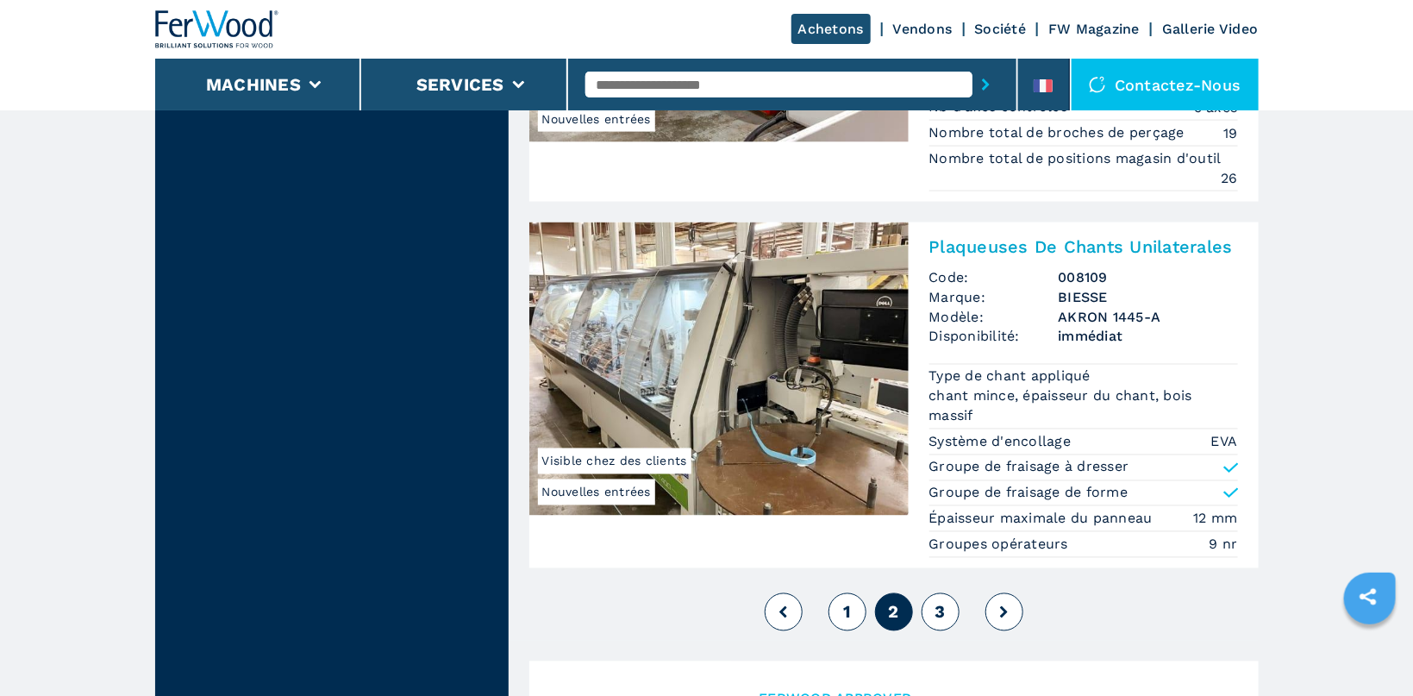
click at [942, 602] on span "3" at bounding box center [940, 612] width 10 height 21
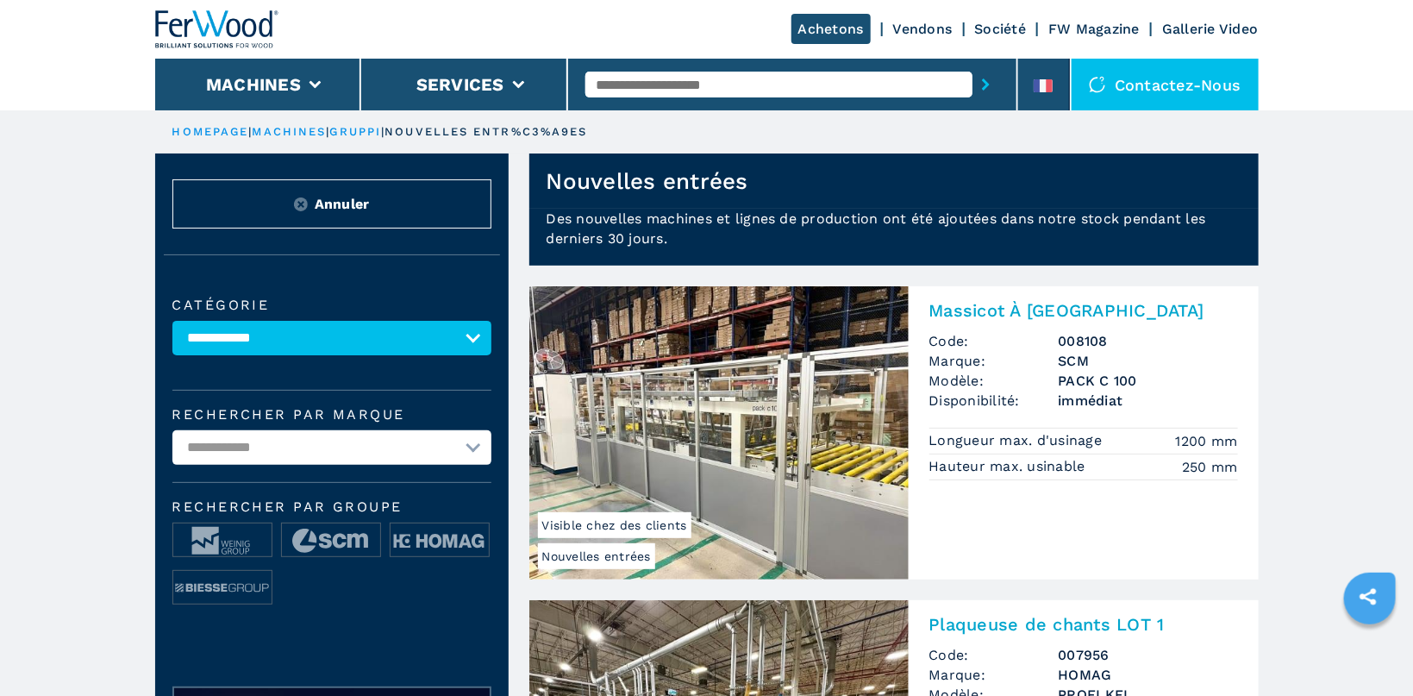
click at [231, 135] on link "HOMEPAGE" at bounding box center [210, 131] width 77 height 13
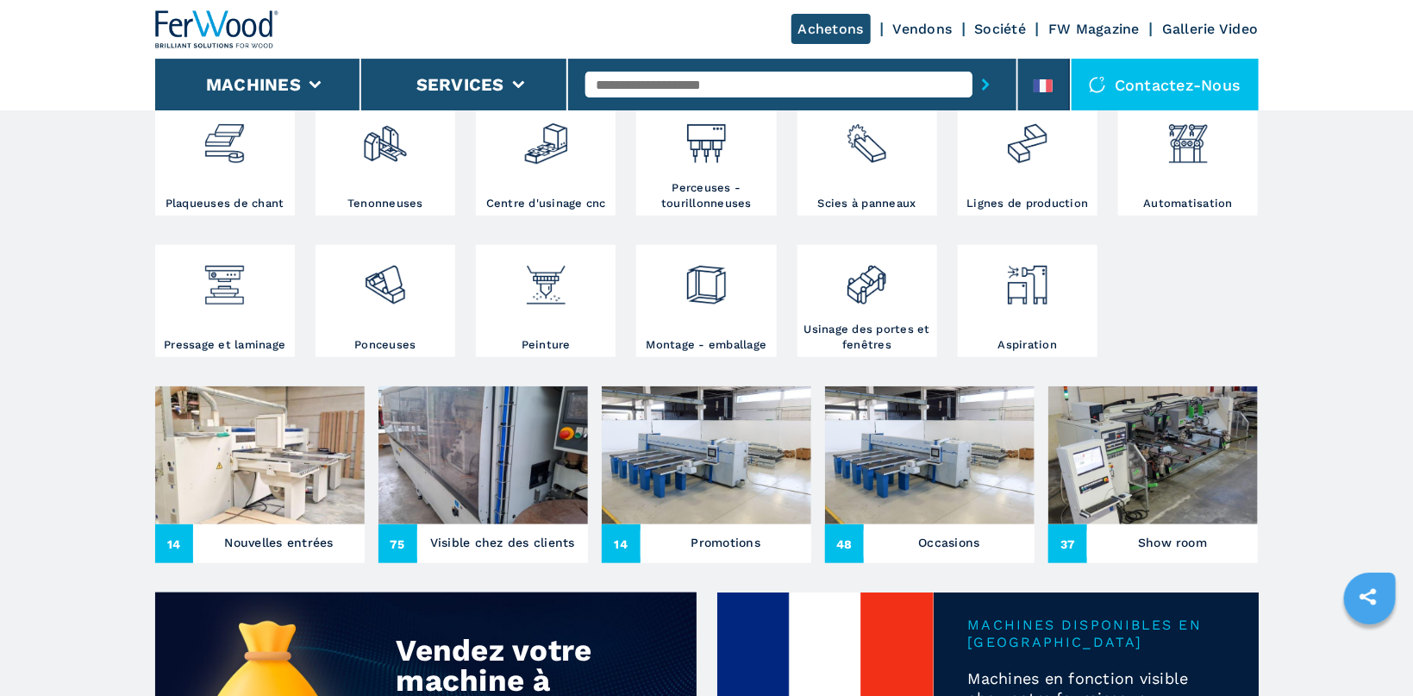
scroll to position [366, 0]
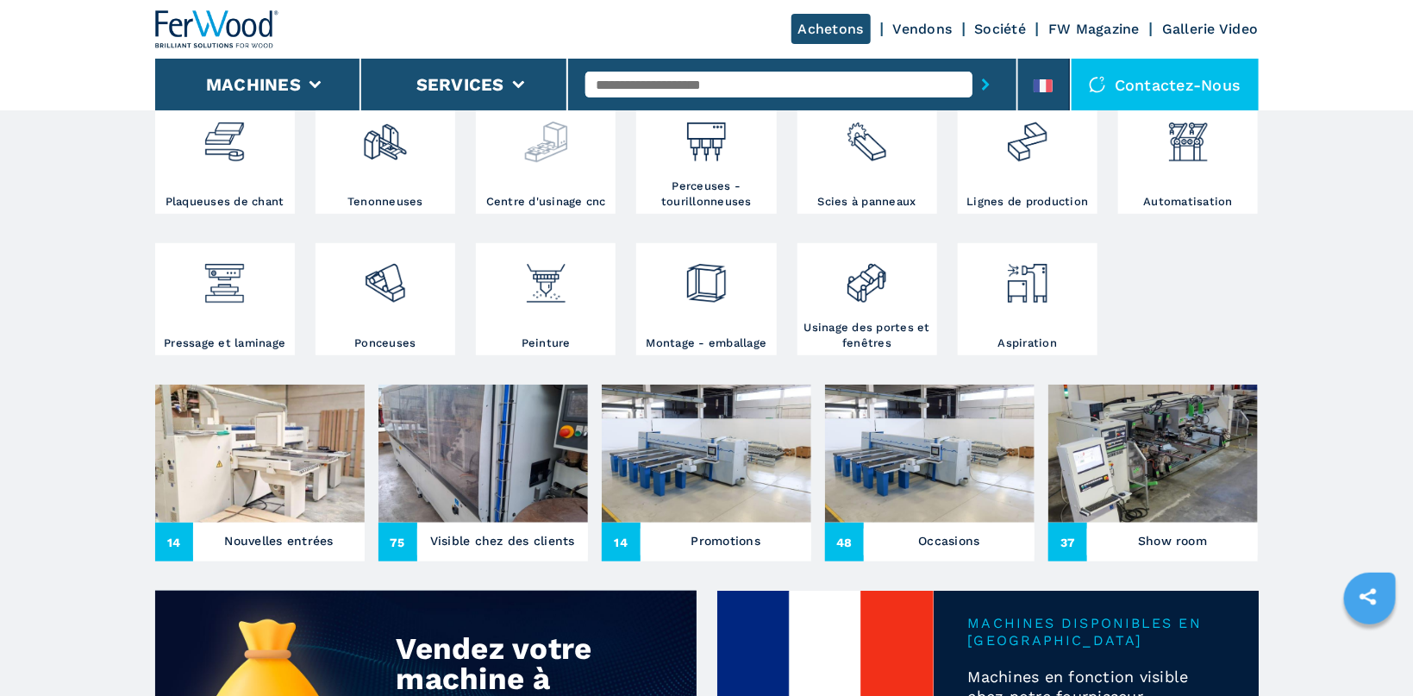
click at [544, 166] on div at bounding box center [545, 150] width 131 height 88
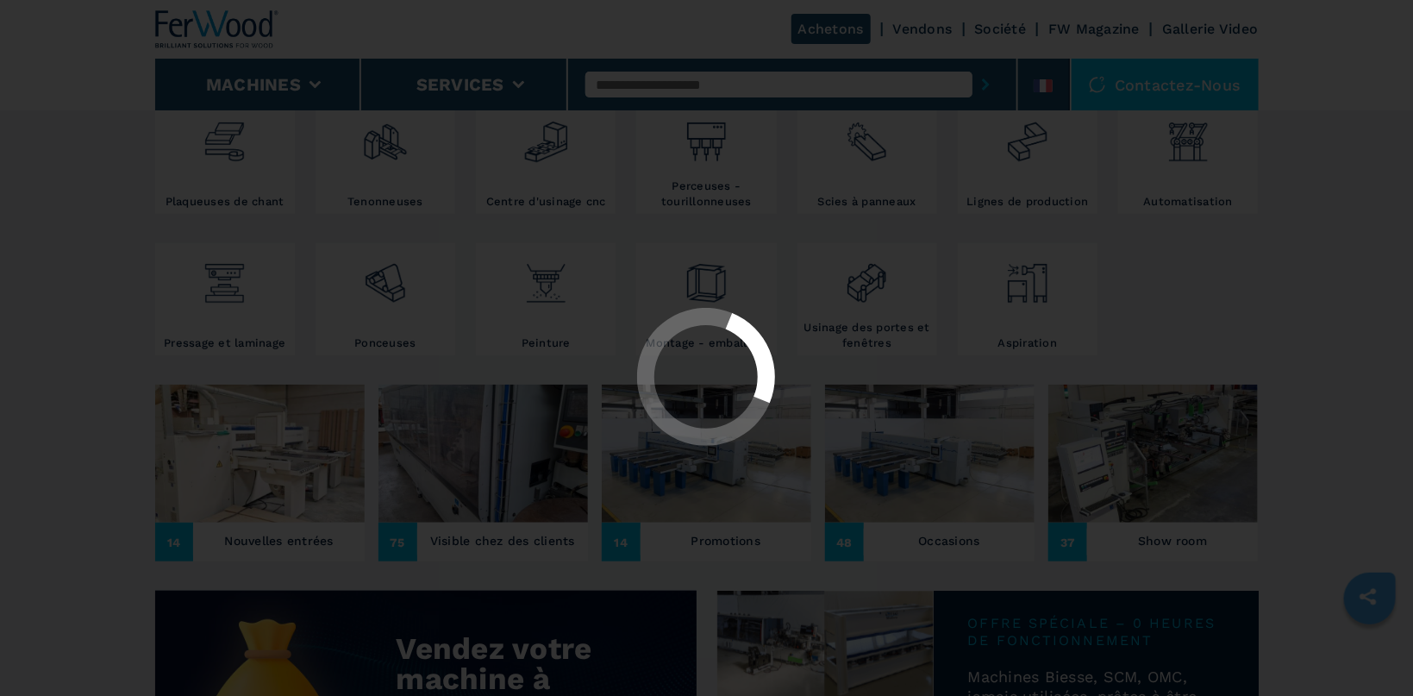
select select "**********"
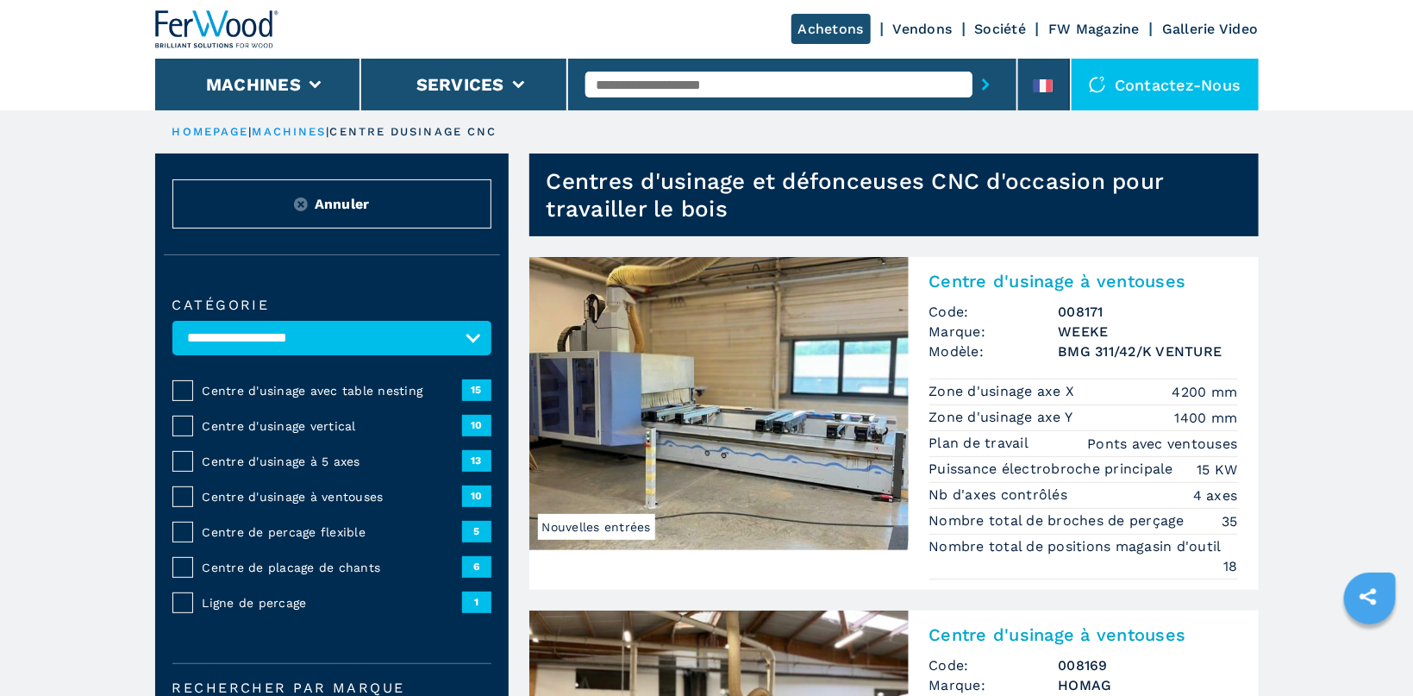
click at [336, 465] on span "Centre d'usinage à 5 axes" at bounding box center [332, 461] width 259 height 17
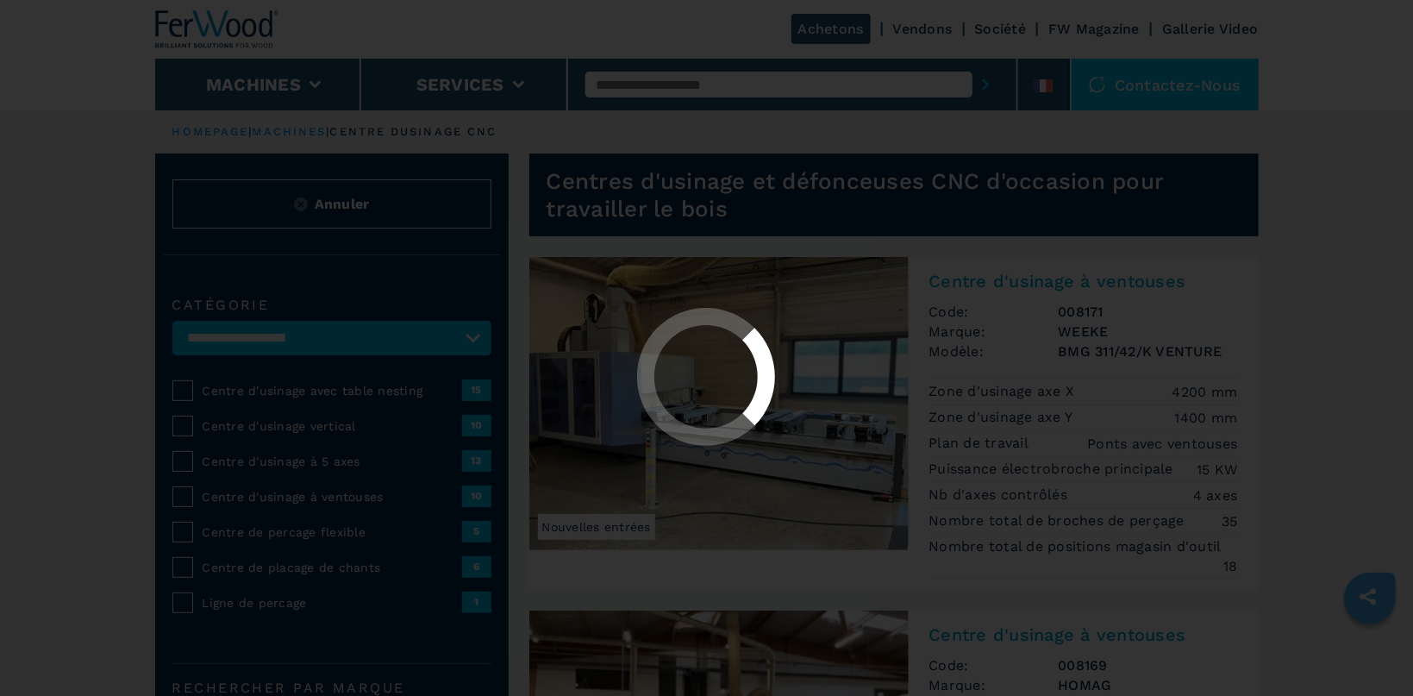
select select "**********"
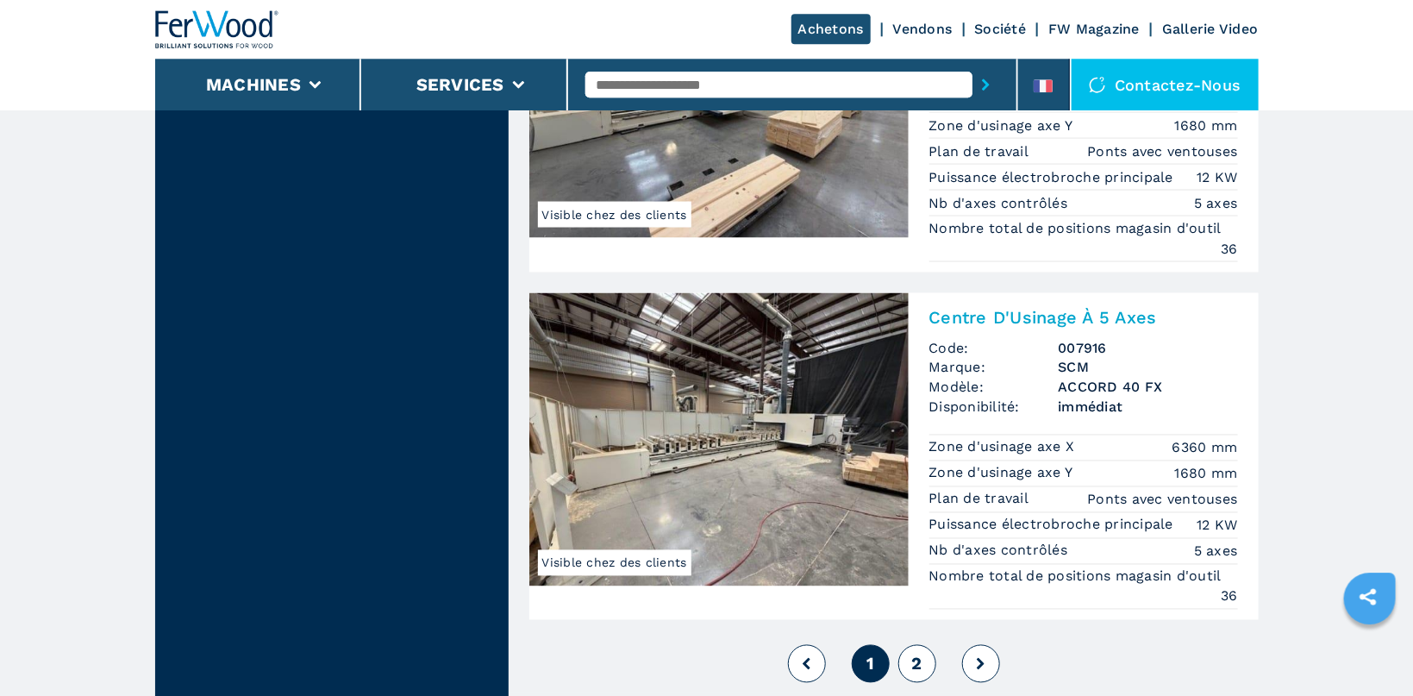
scroll to position [4386, 0]
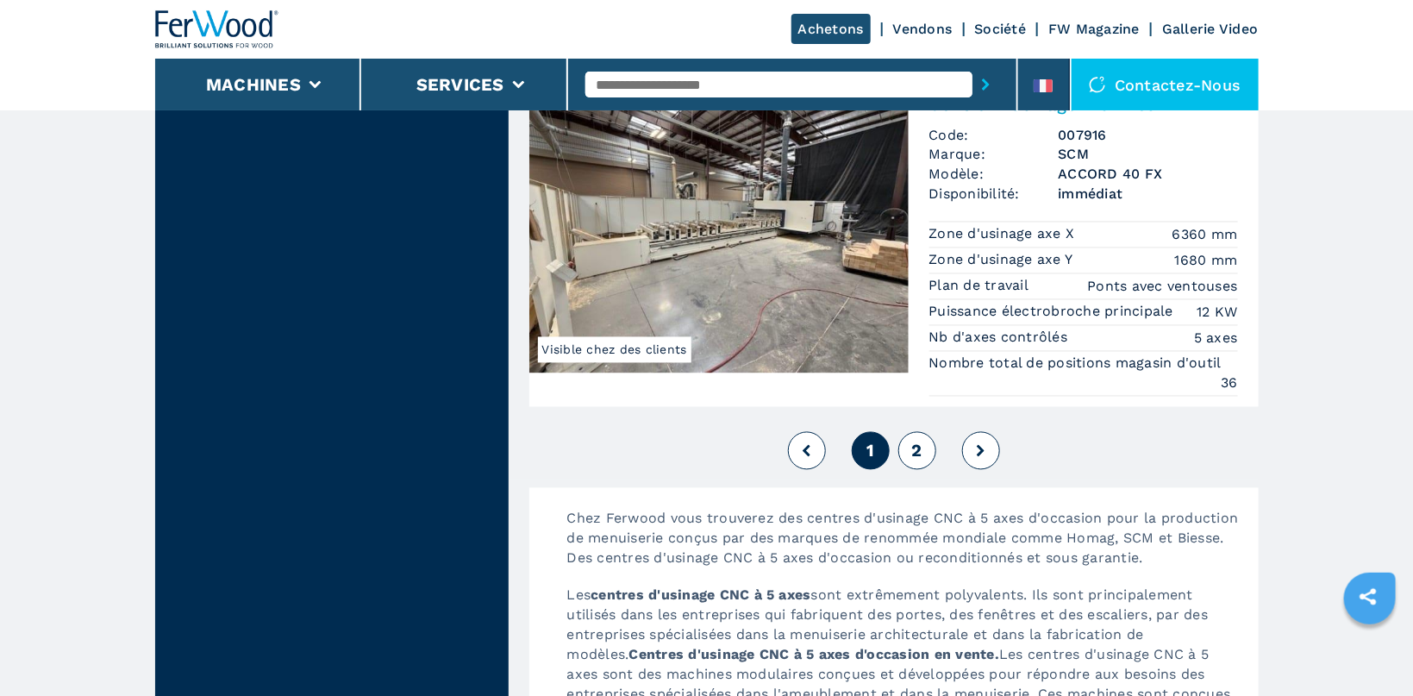
click at [919, 461] on span "2" at bounding box center [916, 451] width 10 height 21
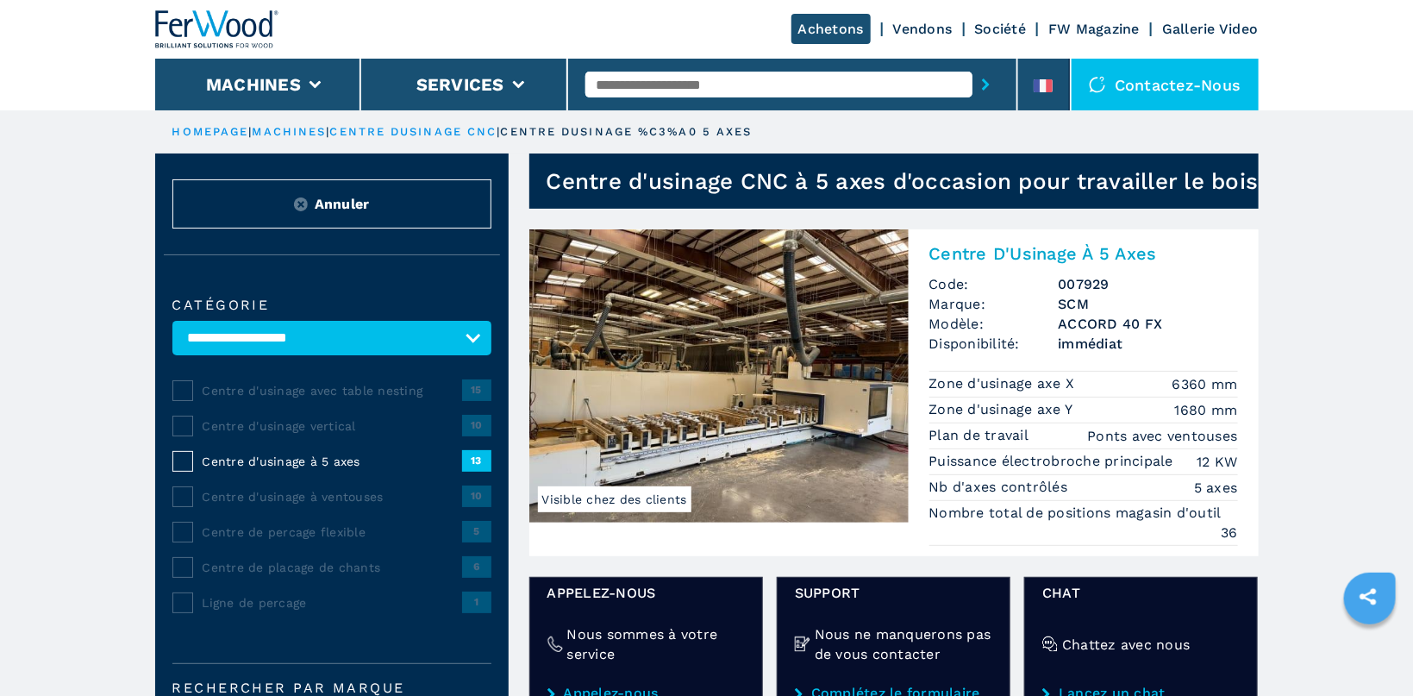
click at [378, 392] on span "Centre d'usinage avec table nesting" at bounding box center [332, 390] width 259 height 17
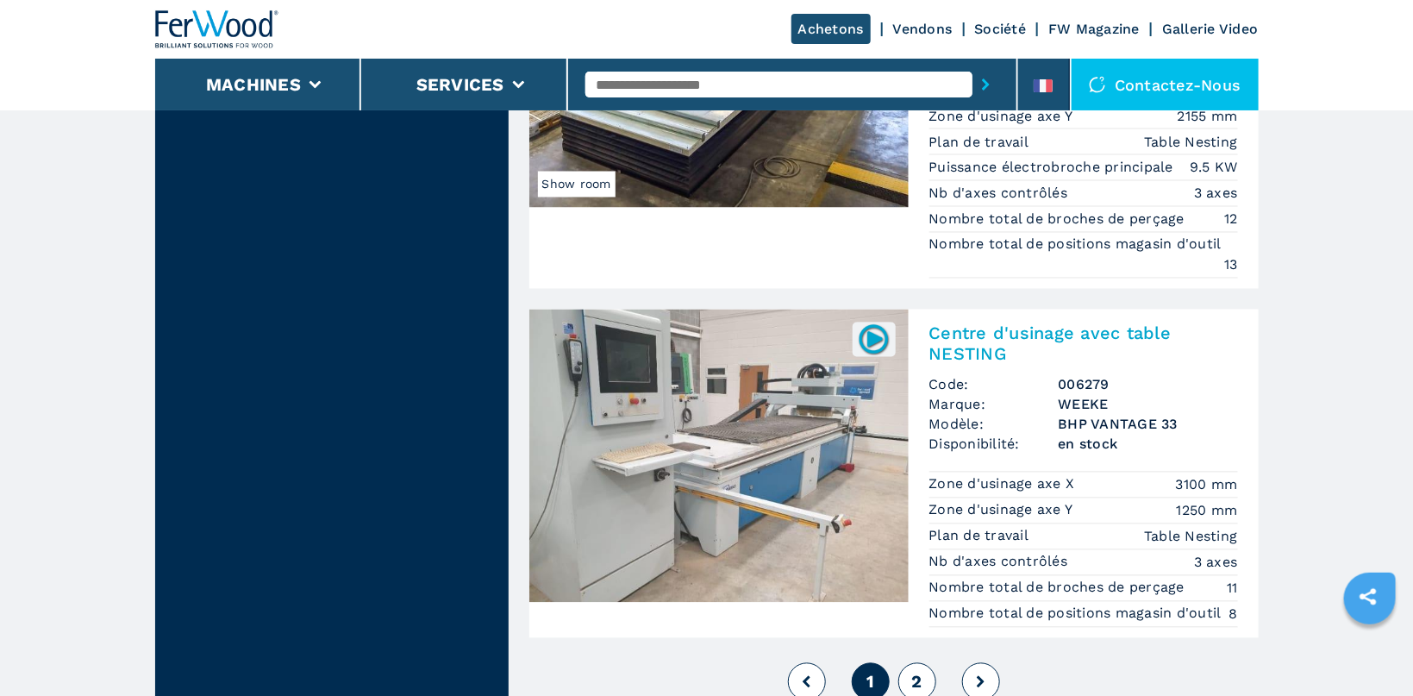
scroll to position [4569, 0]
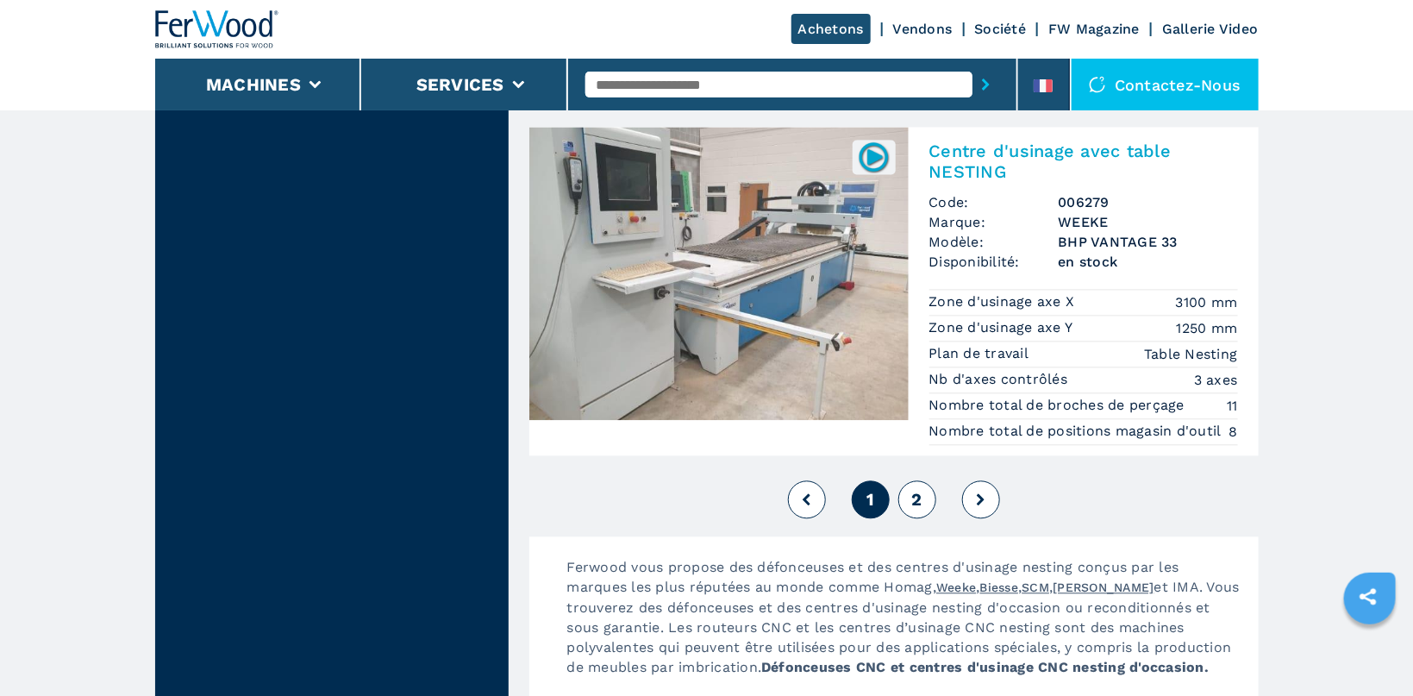
click at [917, 489] on span "2" at bounding box center [916, 499] width 10 height 21
